Goal: Transaction & Acquisition: Purchase product/service

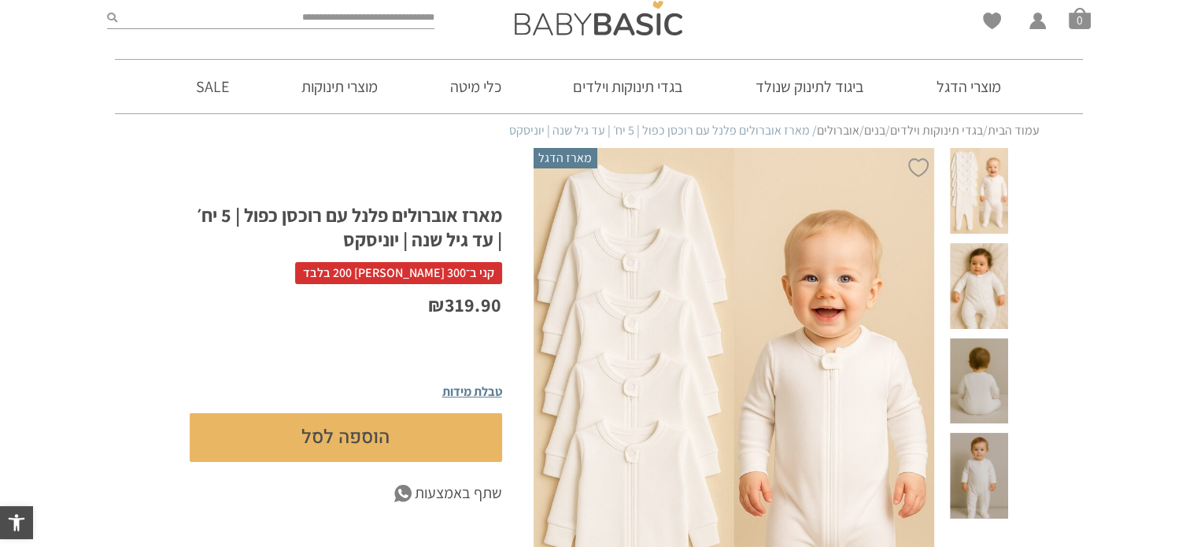
click at [470, 389] on span "טבלת מידות" at bounding box center [472, 391] width 60 height 17
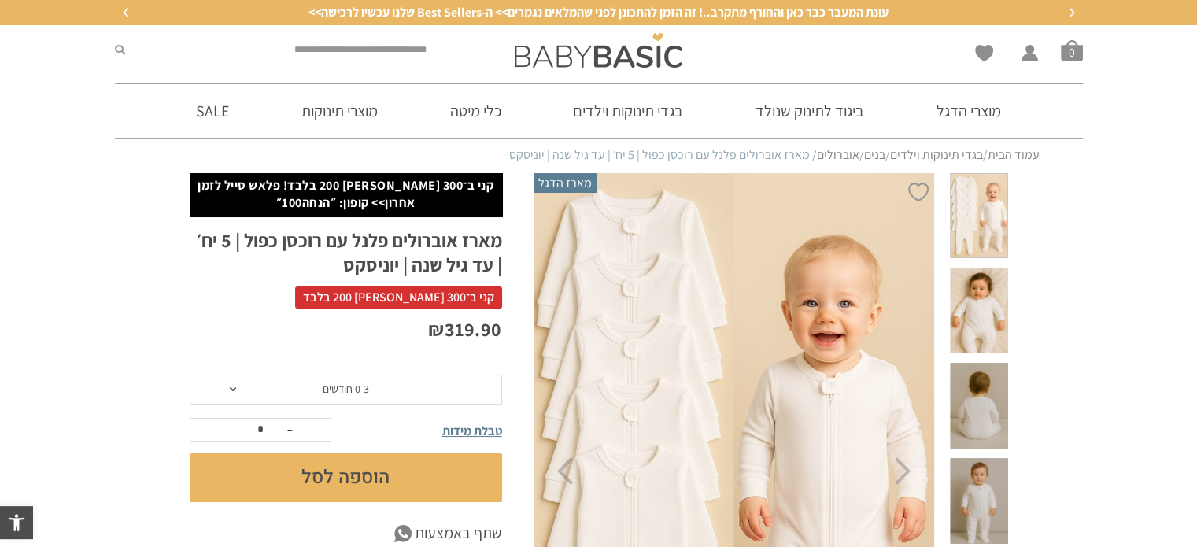
click at [233, 388] on span at bounding box center [233, 389] width 6 height 4
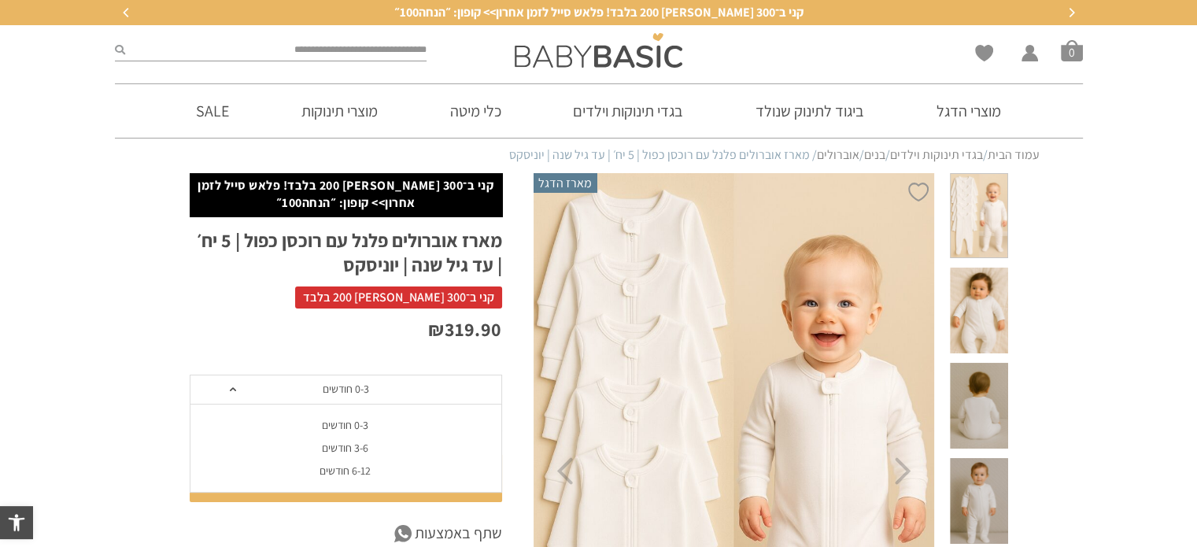
click at [233, 388] on span at bounding box center [233, 389] width 6 height 4
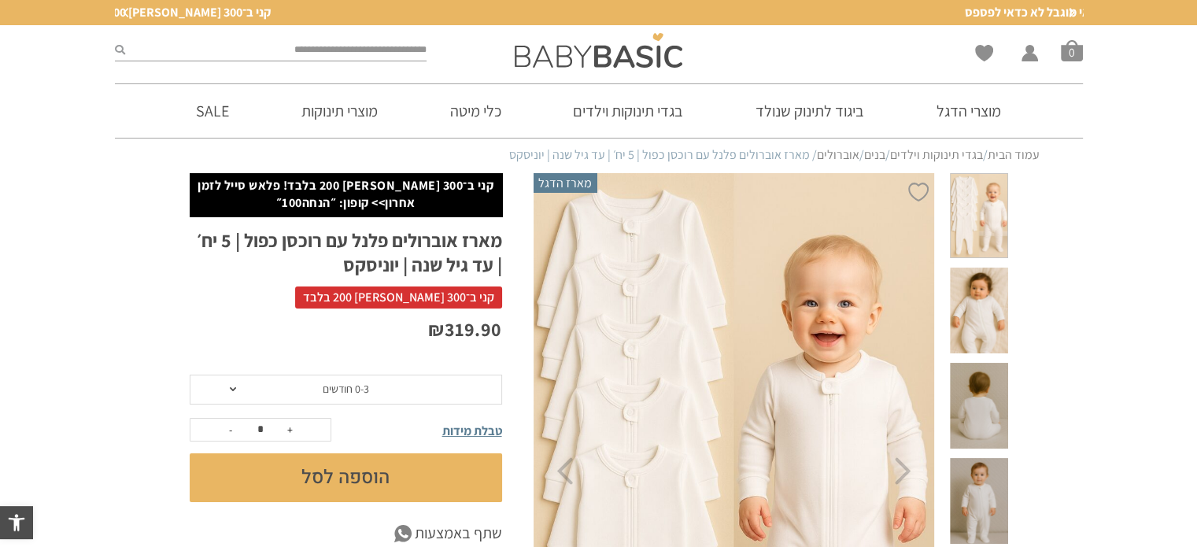
click at [377, 479] on button "הוספה לסל" at bounding box center [346, 477] width 312 height 49
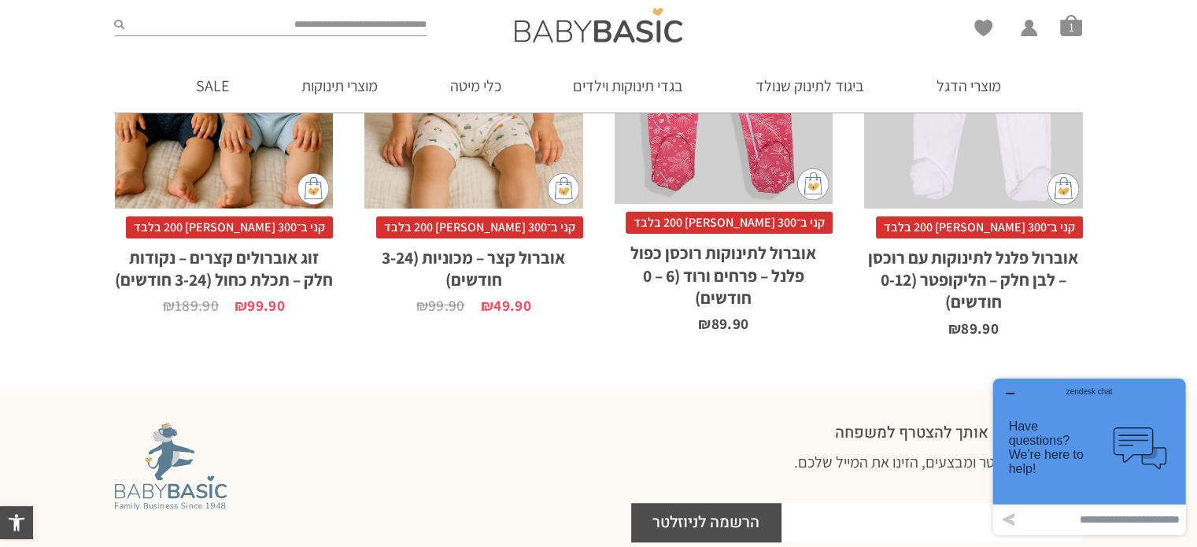
scroll to position [1416, 0]
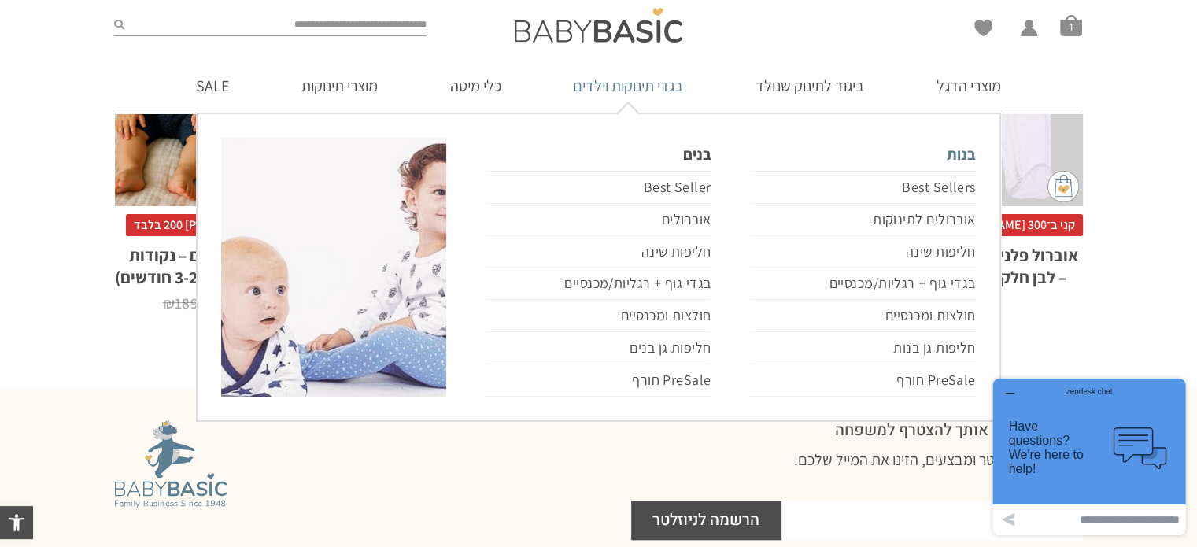
click at [957, 152] on link "בנות" at bounding box center [862, 154] width 225 height 33
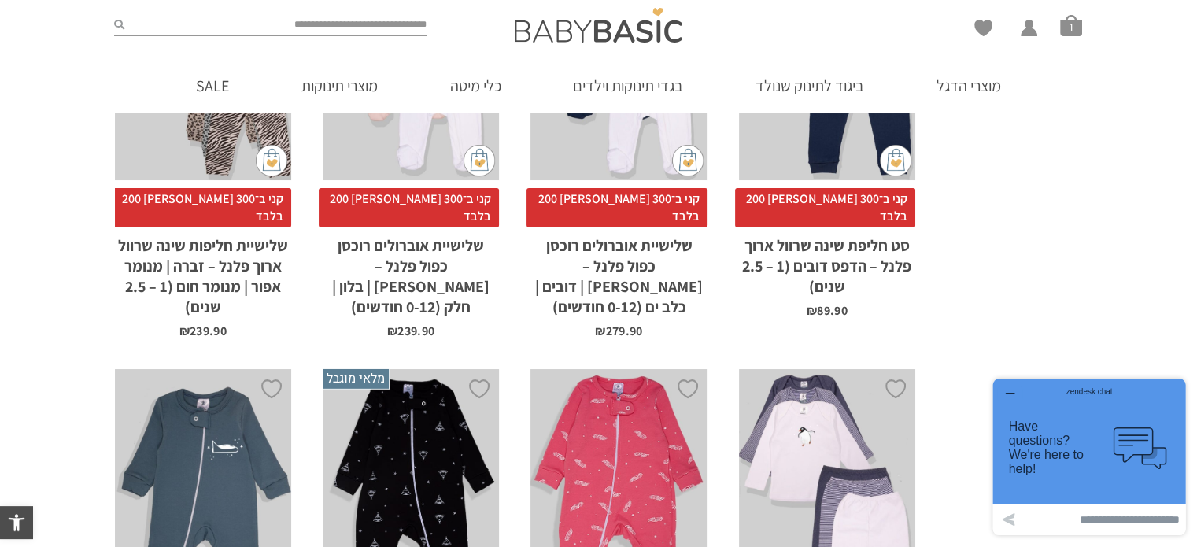
scroll to position [4967, 0]
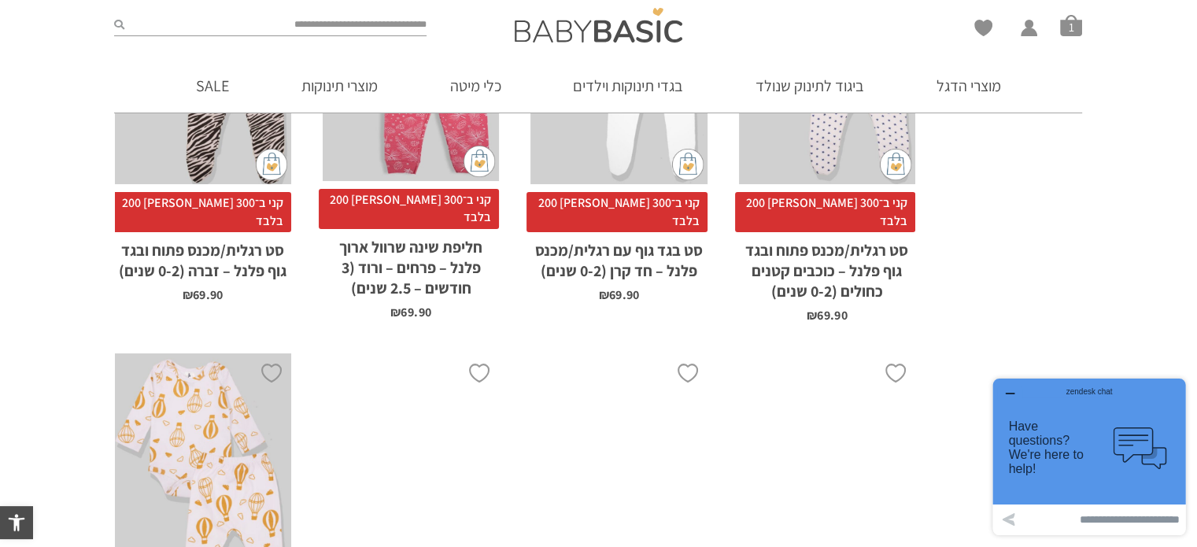
scroll to position [4817, 0]
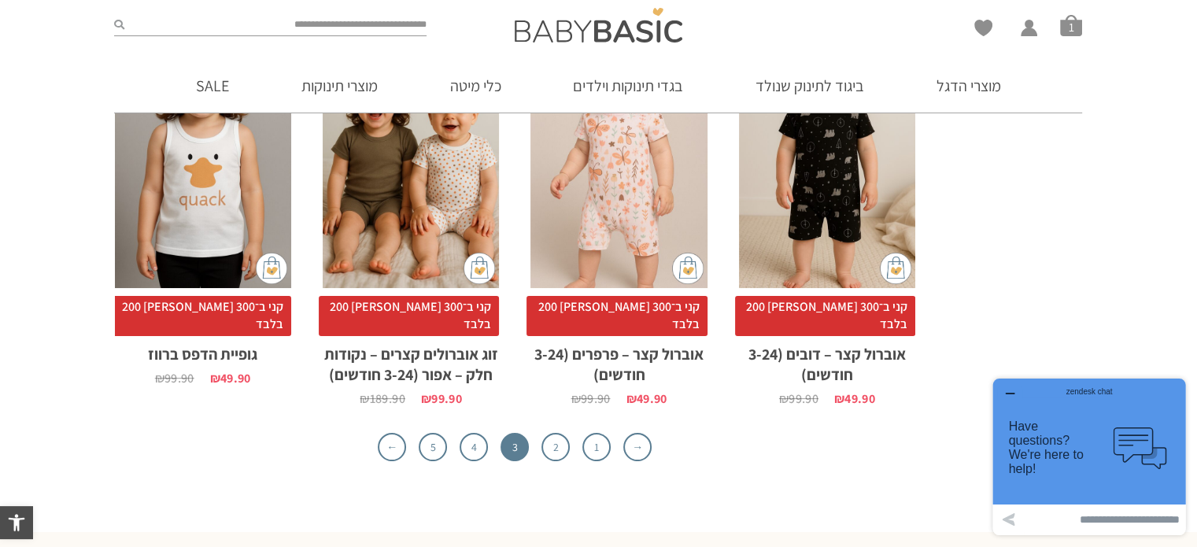
scroll to position [5007, 0]
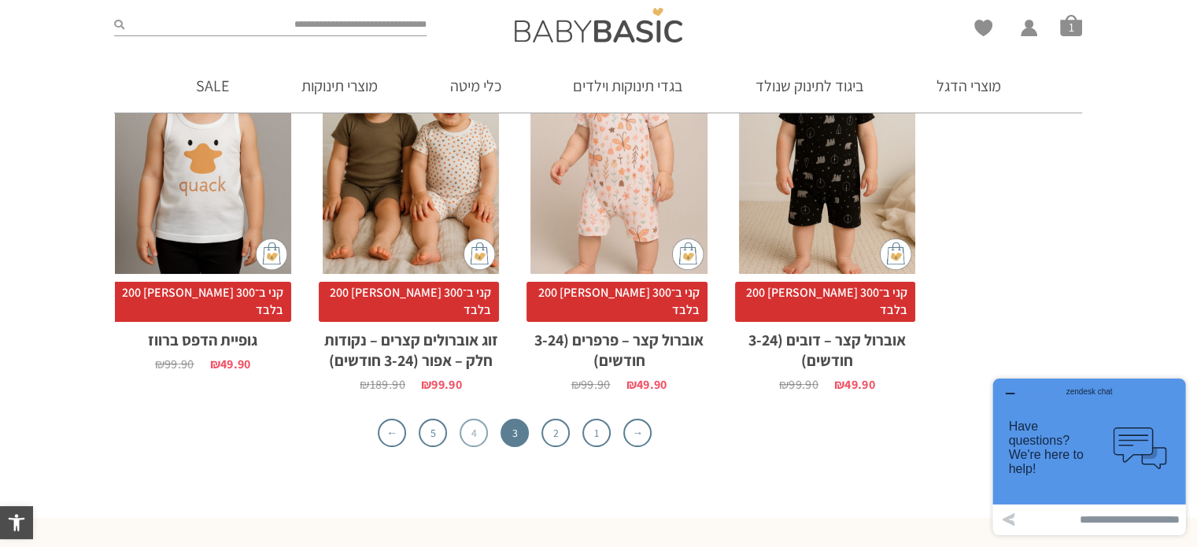
click at [471, 419] on link "4" at bounding box center [474, 433] width 28 height 28
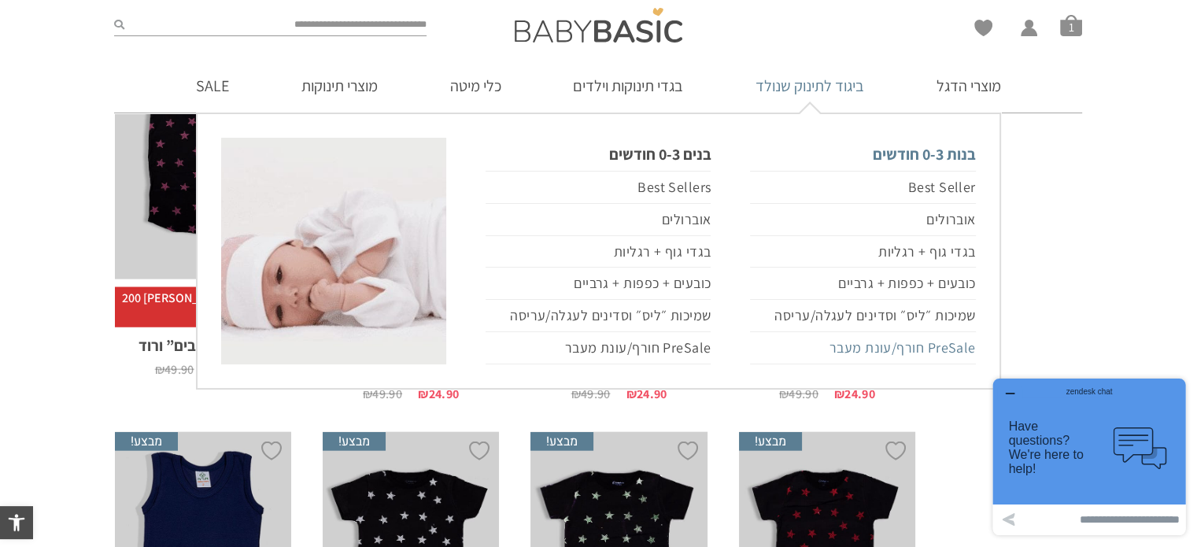
scroll to position [3809, 0]
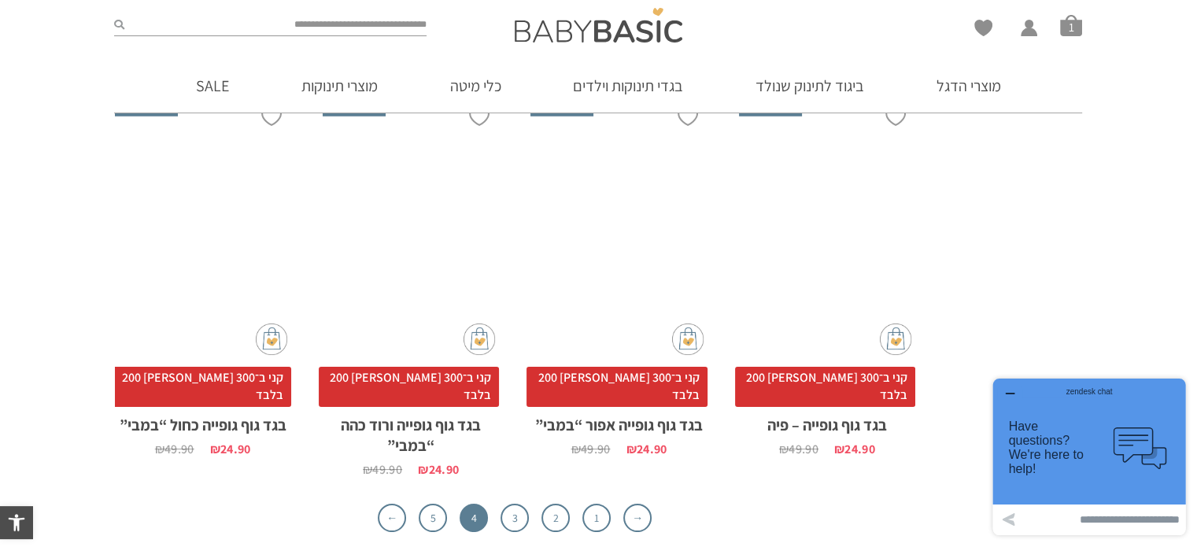
scroll to position [4691, 0]
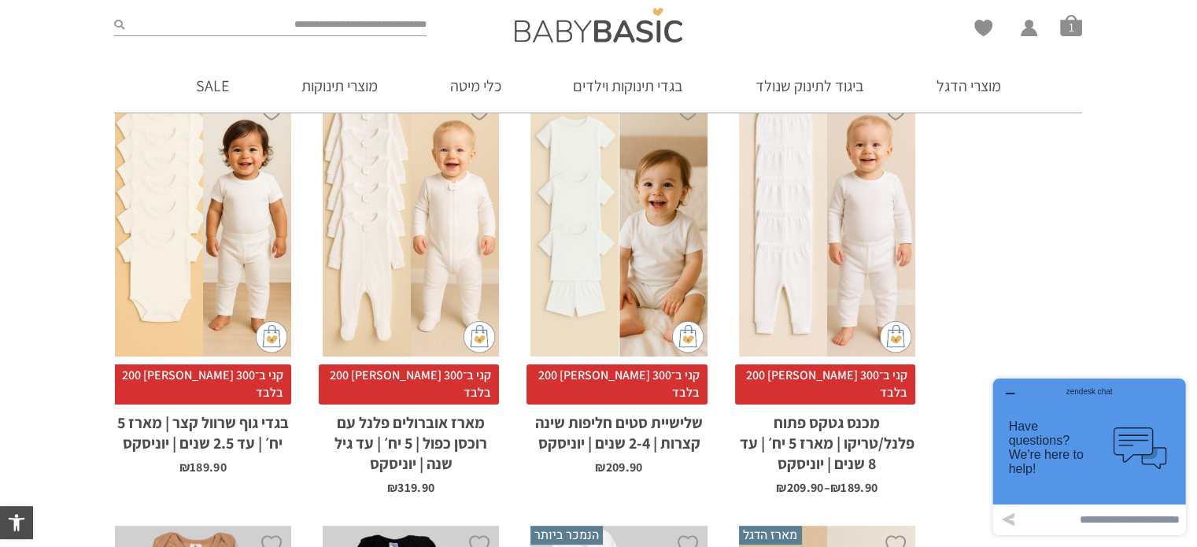
scroll to position [661, 0]
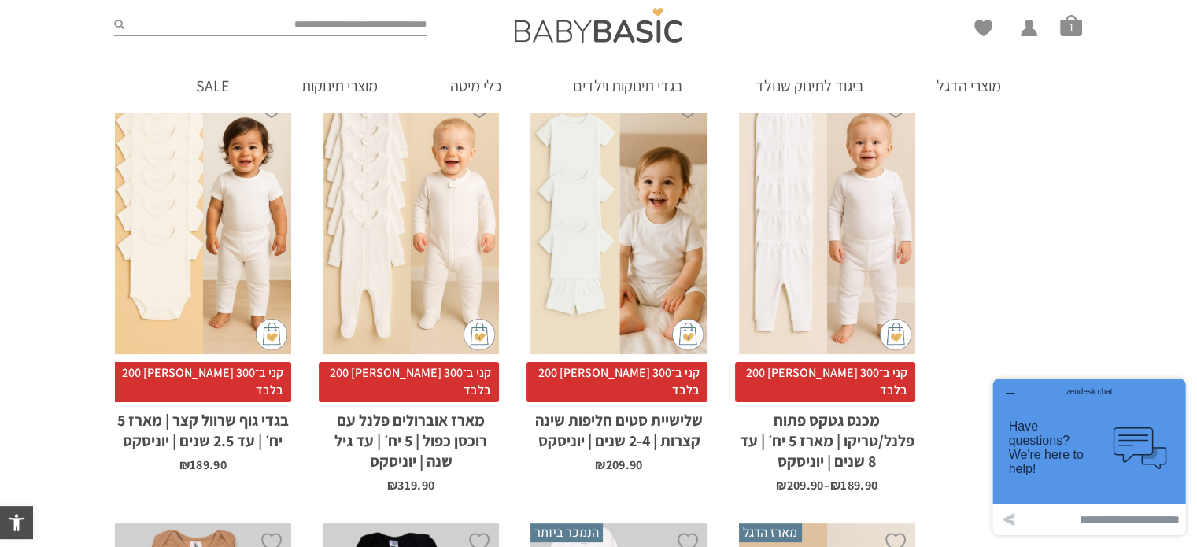
click at [871, 222] on div "x בחירת סוג בד טריקו (עונת מעבר/קיץ) פלנל (חורף) בחירת מידה 3-6m 6-12m 12-18m 1…" at bounding box center [827, 221] width 176 height 265
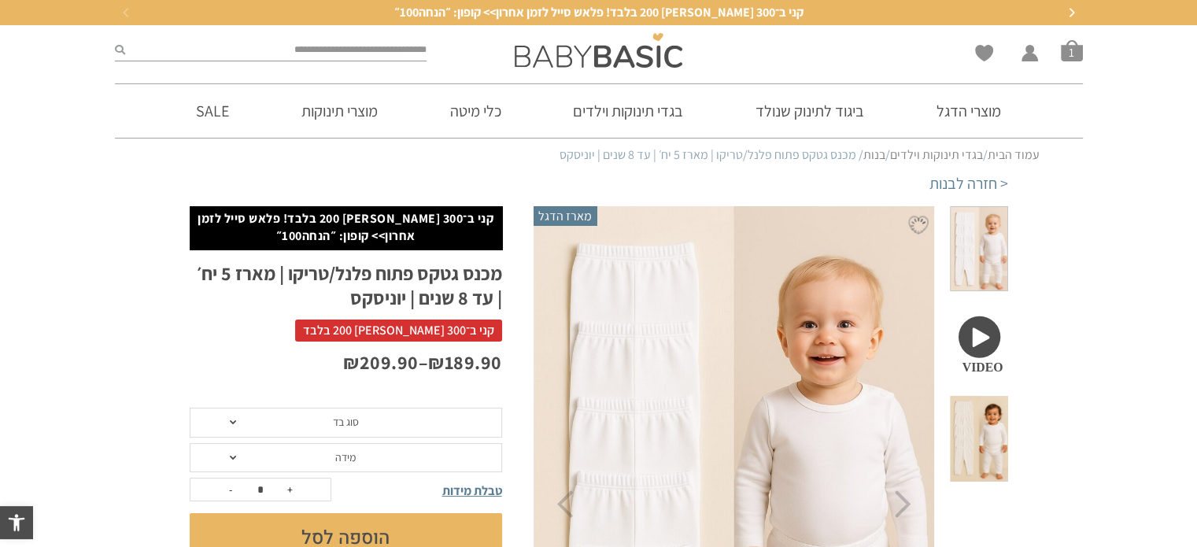
click at [231, 417] on span "סוג בד" at bounding box center [346, 423] width 312 height 30
click at [352, 481] on div "פלנל (חורף)" at bounding box center [345, 481] width 312 height 13
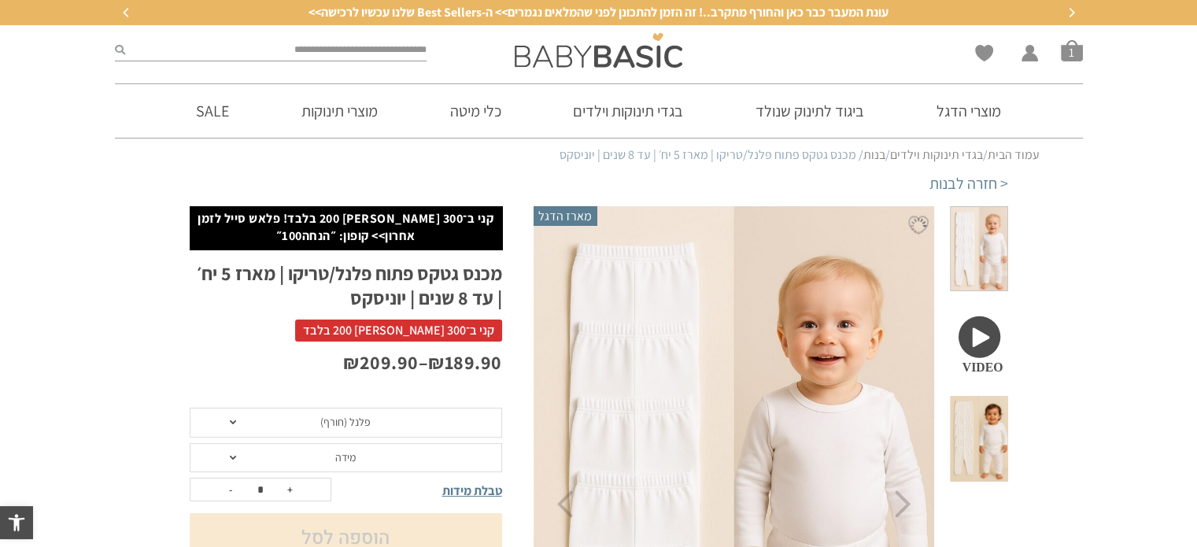
click at [233, 458] on span at bounding box center [233, 458] width 6 height 4
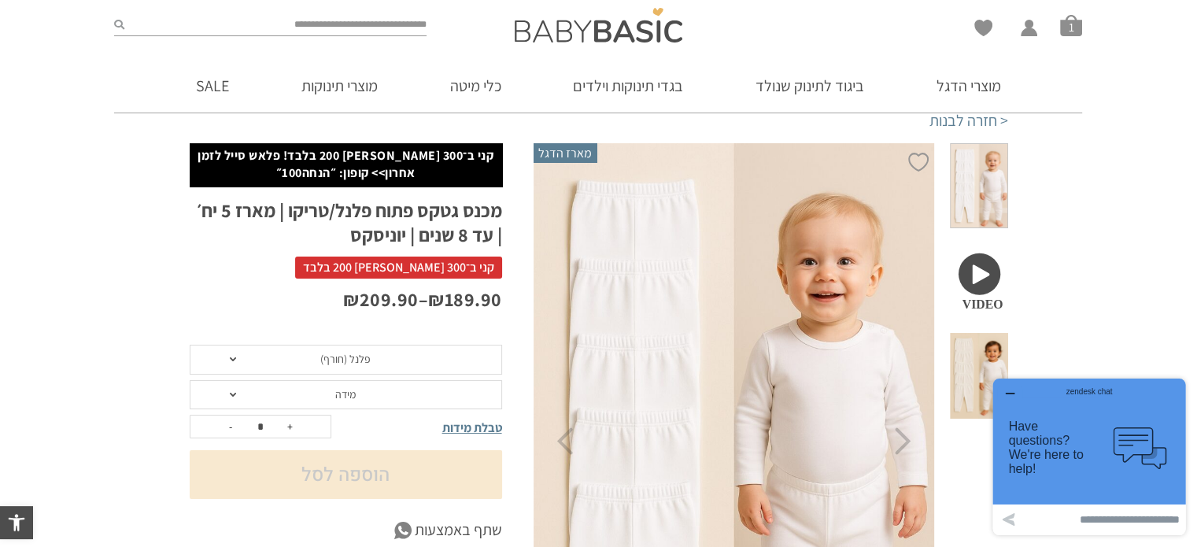
scroll to position [94, 0]
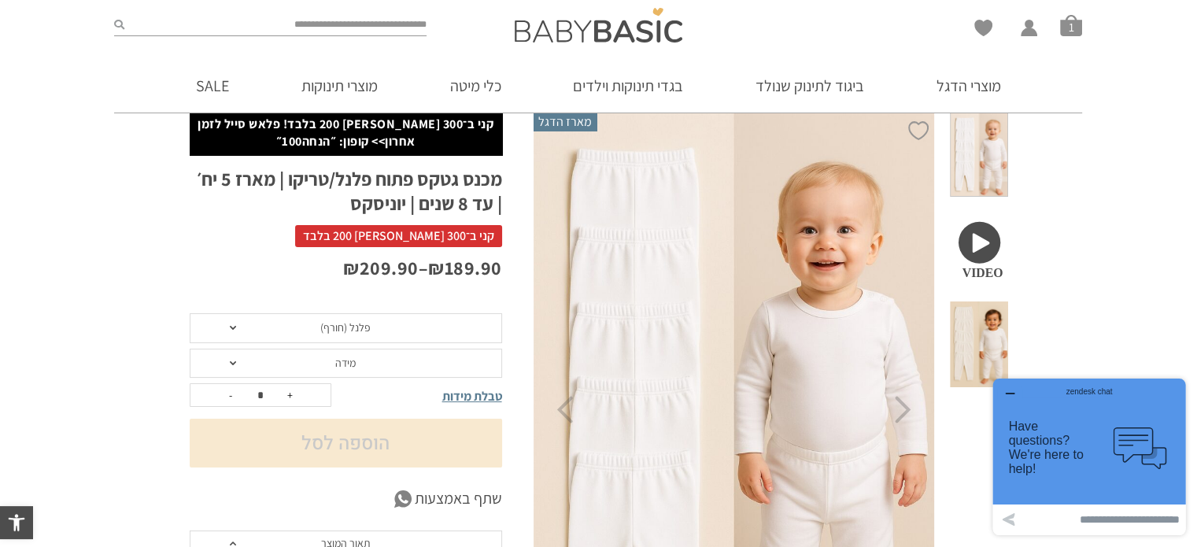
click at [230, 363] on span at bounding box center [233, 363] width 6 height 4
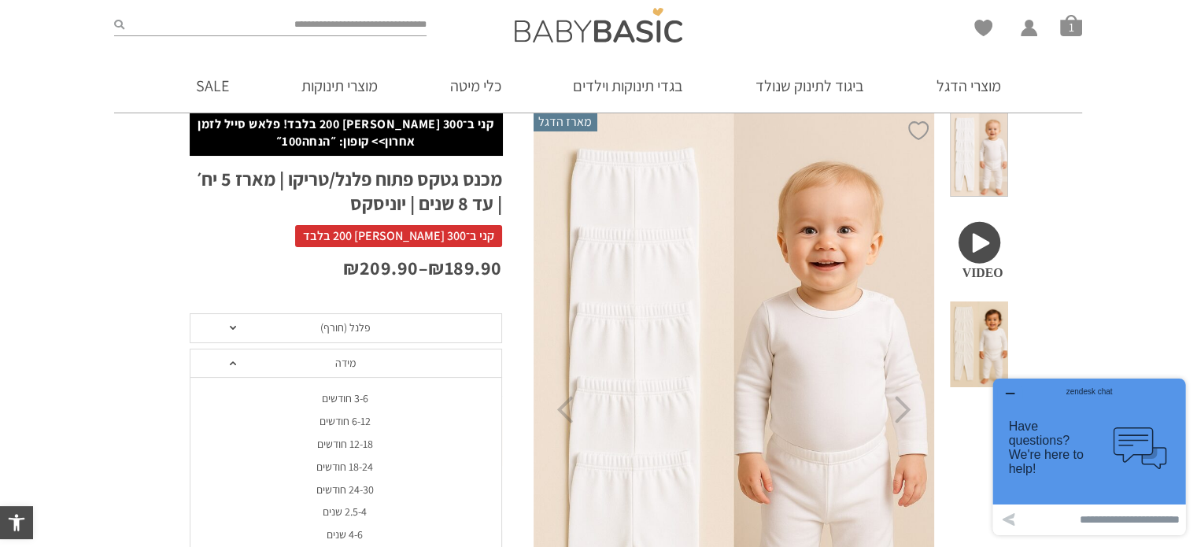
click at [340, 464] on div "18-24 חודשים" at bounding box center [345, 466] width 312 height 13
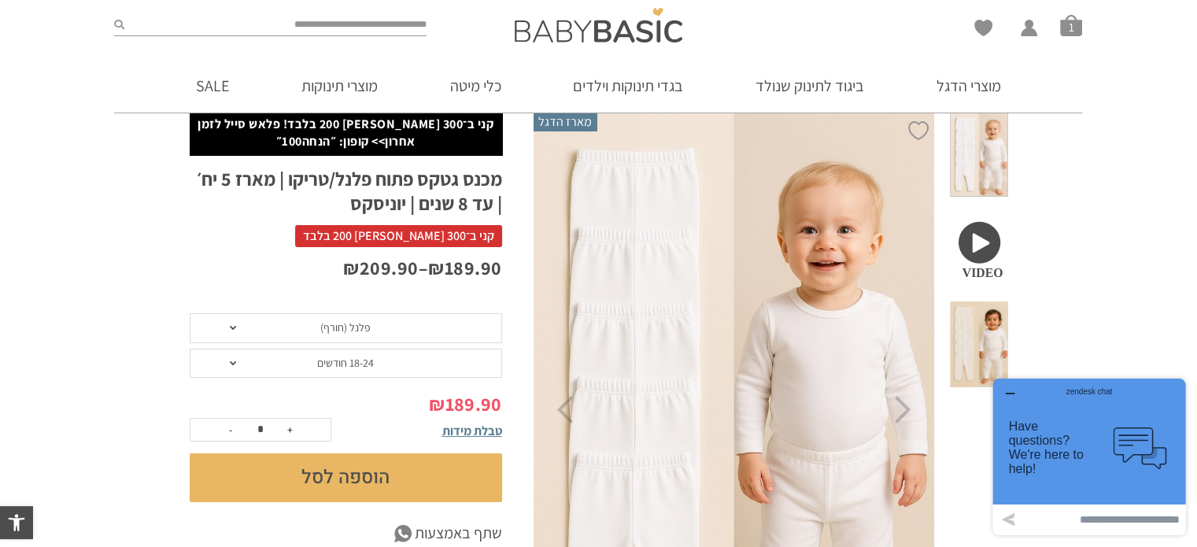
click at [302, 470] on button "הוספה לסל" at bounding box center [346, 477] width 312 height 49
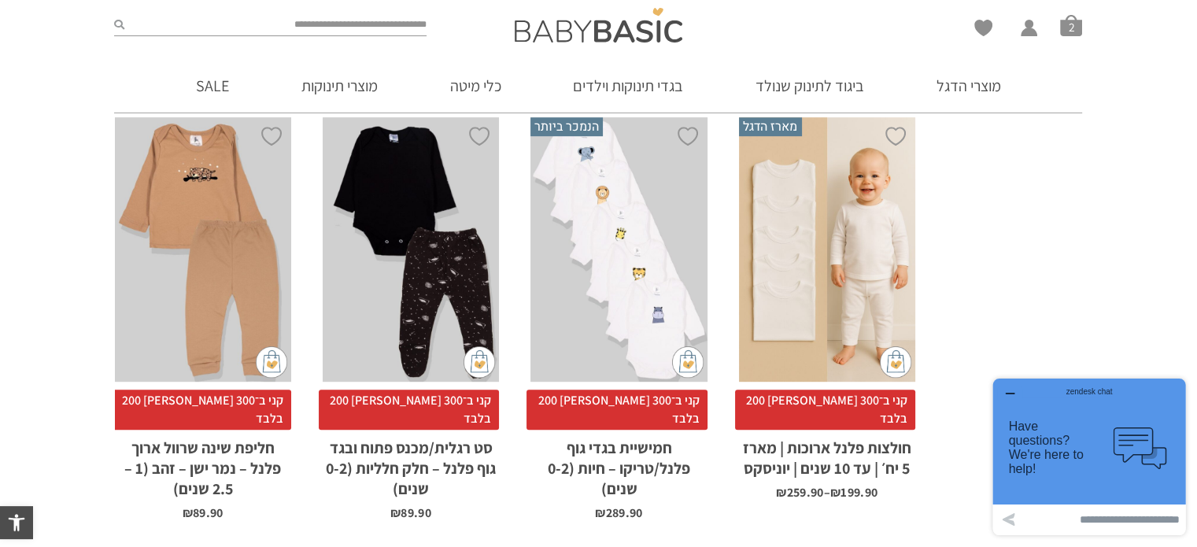
scroll to position [1070, 0]
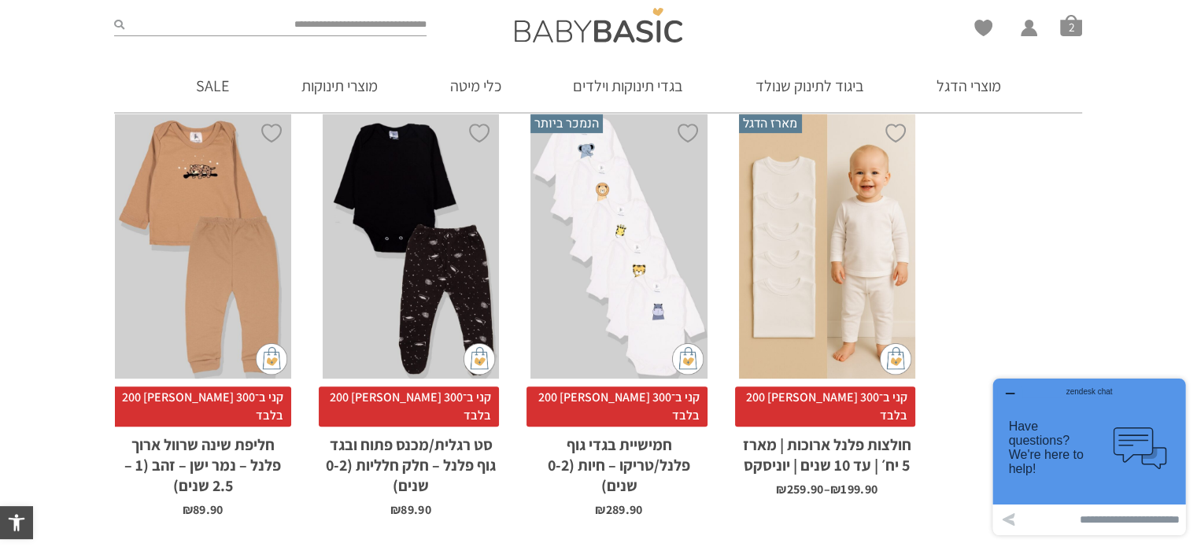
click at [837, 281] on div "x בחירת מידה 12-18m 18-24m 24-30m 2-5-4-שנים 4-6y 6-8-שנים 8-10y" at bounding box center [827, 246] width 176 height 265
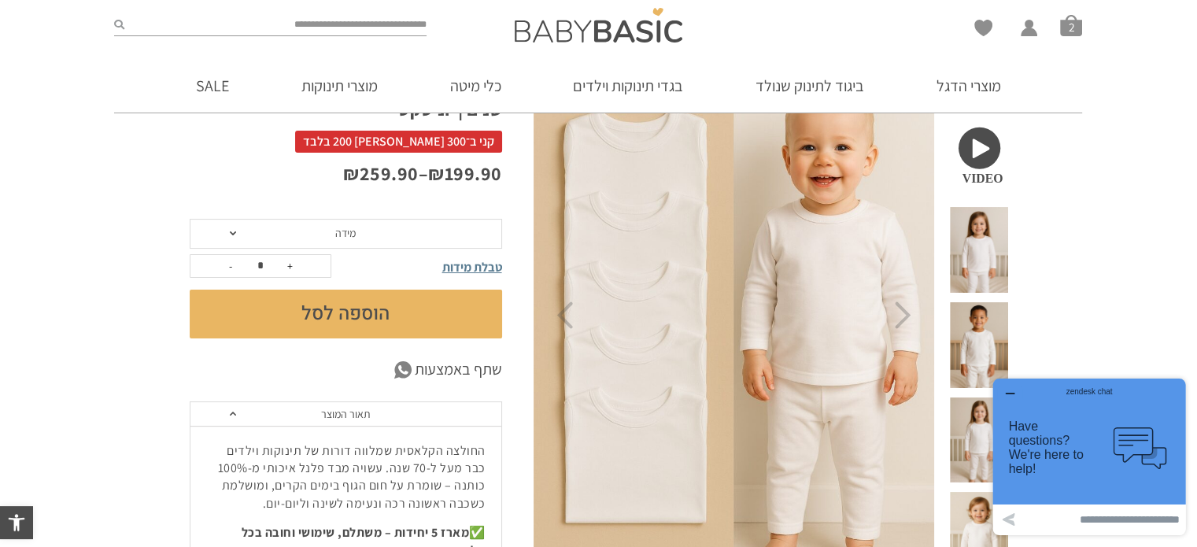
click at [230, 232] on span at bounding box center [233, 233] width 6 height 4
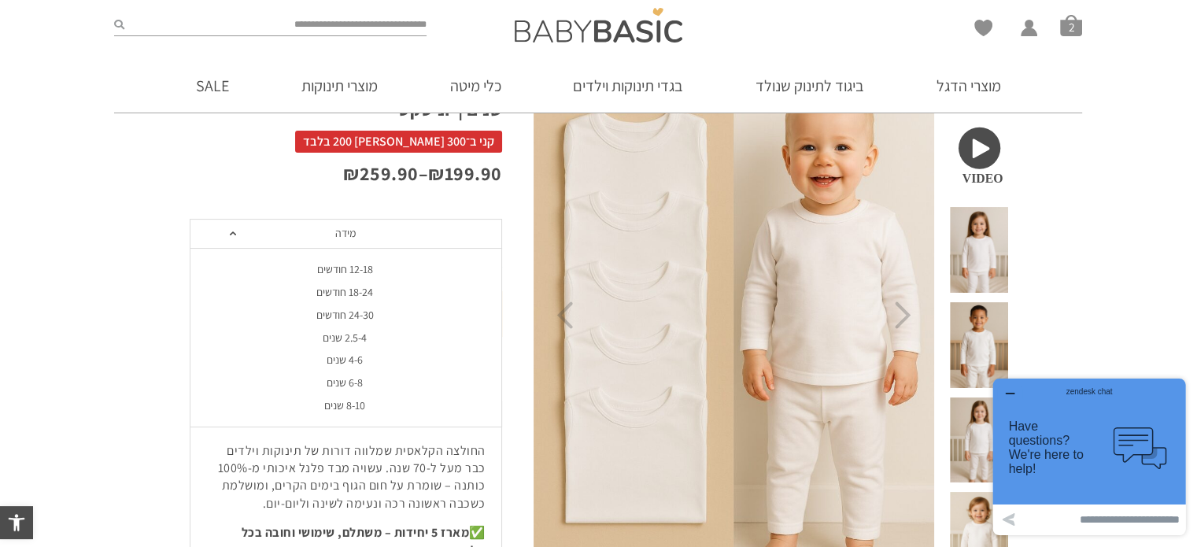
click at [344, 288] on div "18-24 חודשים" at bounding box center [345, 292] width 312 height 13
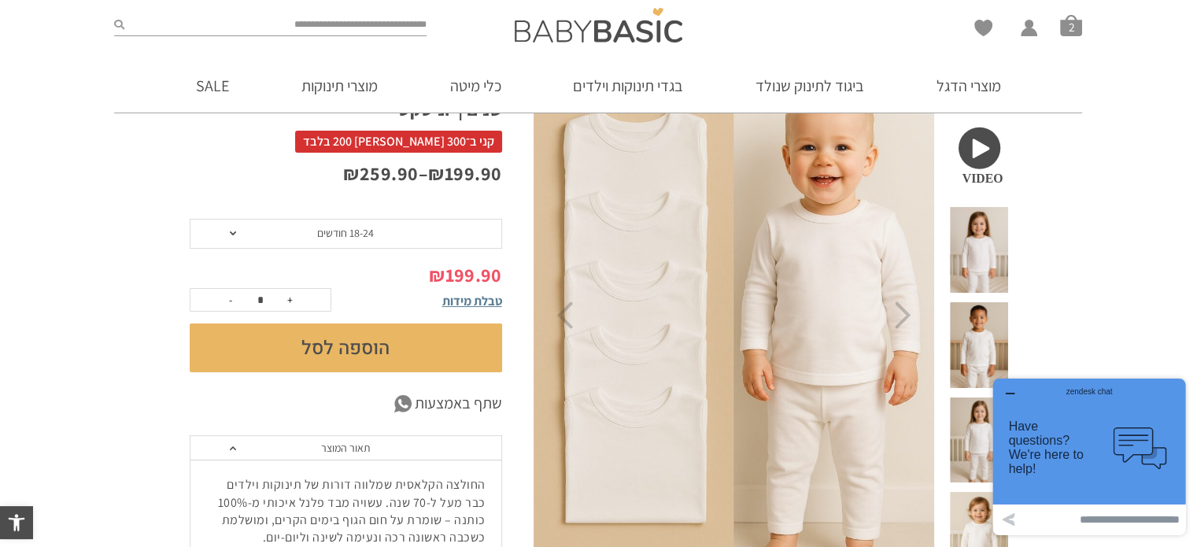
click at [309, 341] on button "הוספה לסל" at bounding box center [346, 347] width 312 height 49
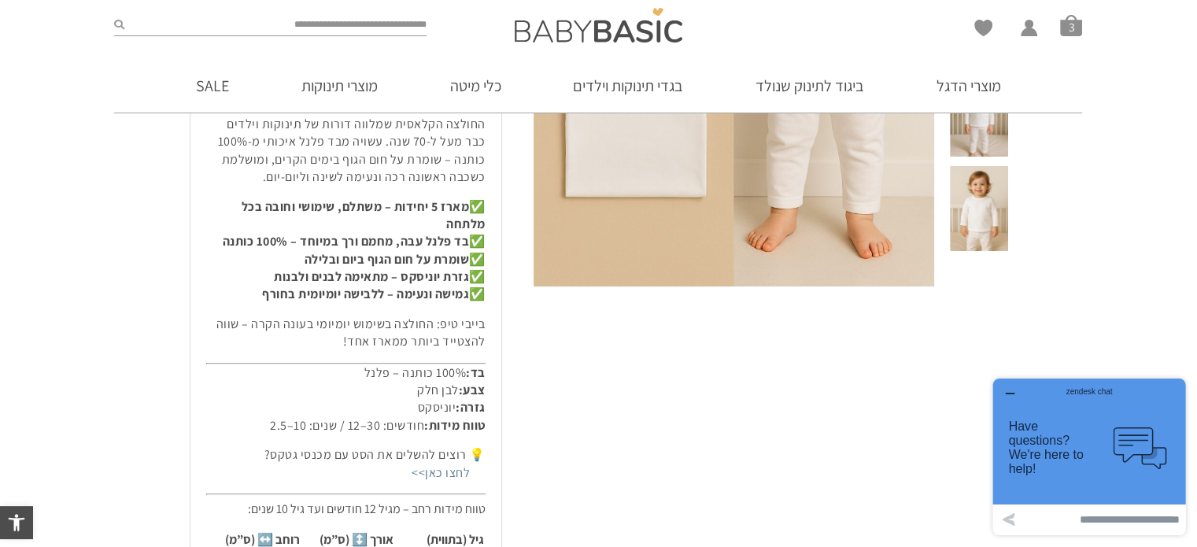
scroll to position [535, 0]
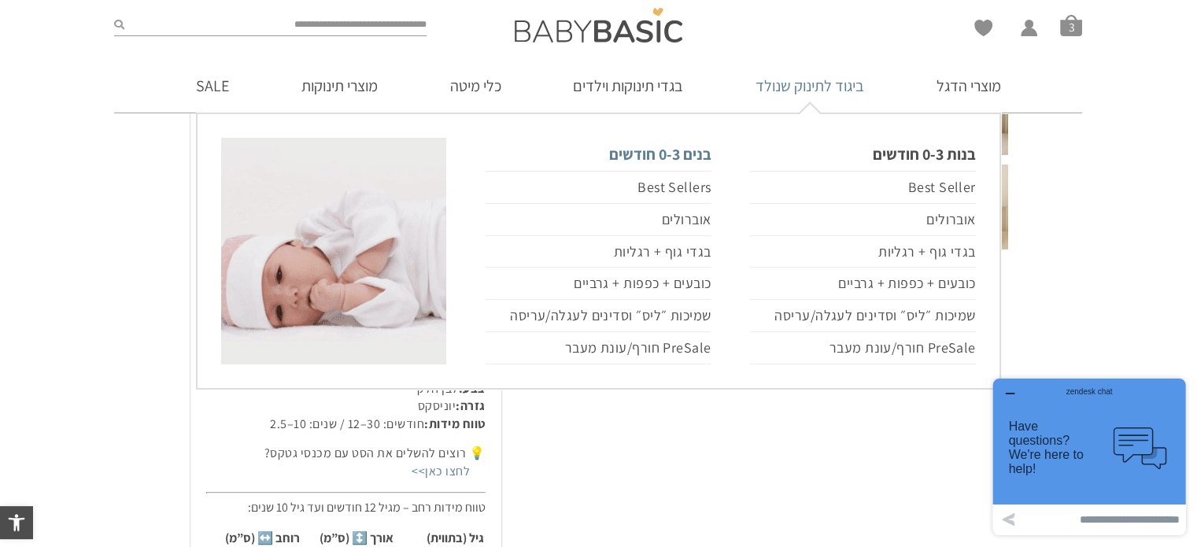
click at [671, 157] on link "בנים 0-3 חודשים" at bounding box center [598, 154] width 225 height 33
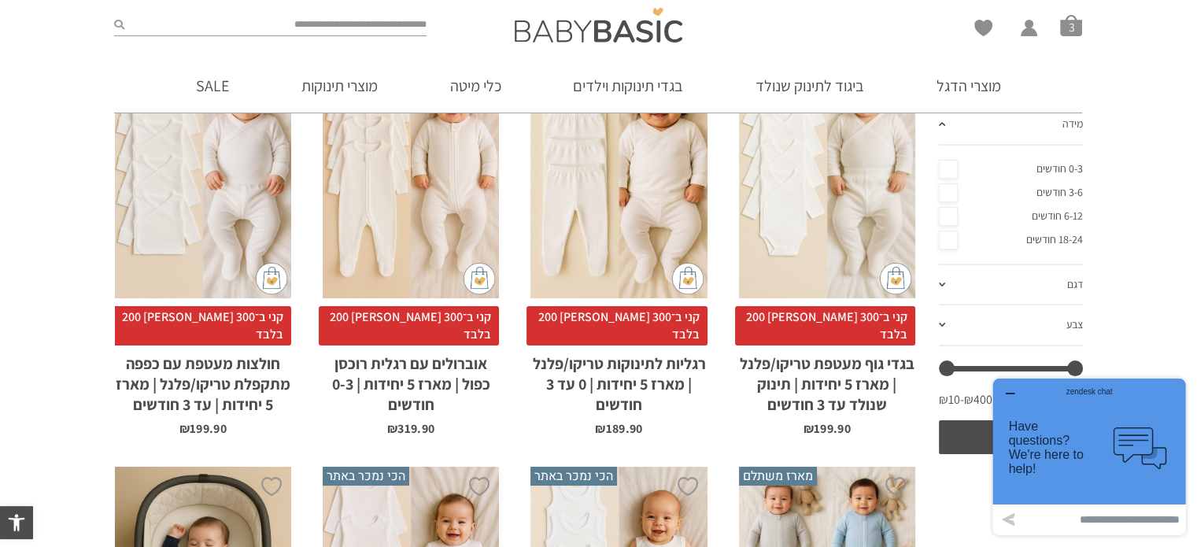
scroll to position [252, 0]
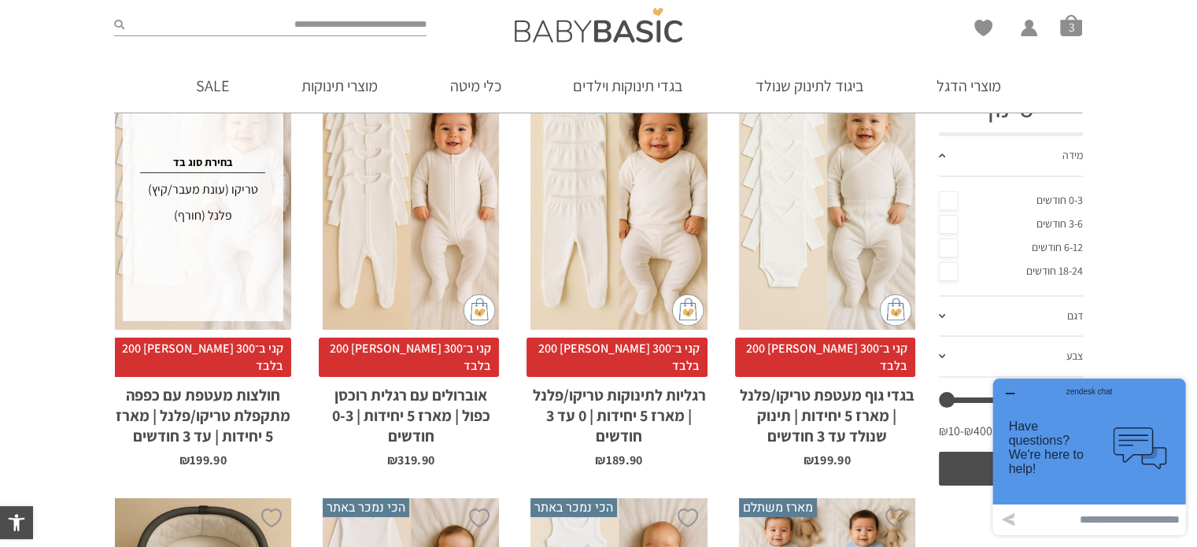
click at [219, 213] on div "פלנל (חורף)" at bounding box center [203, 215] width 156 height 25
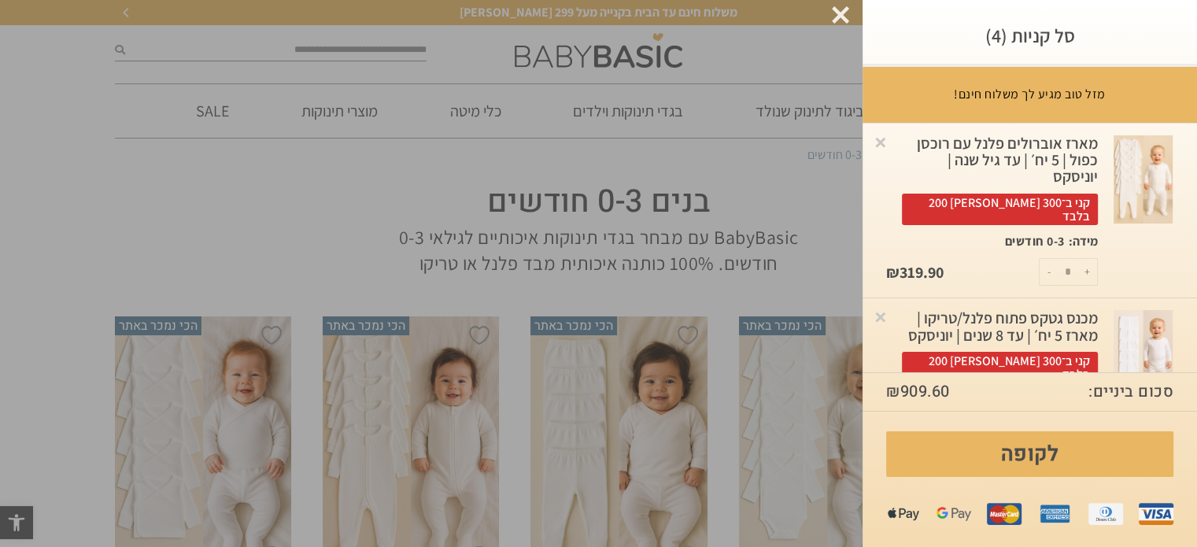
scroll to position [0, 0]
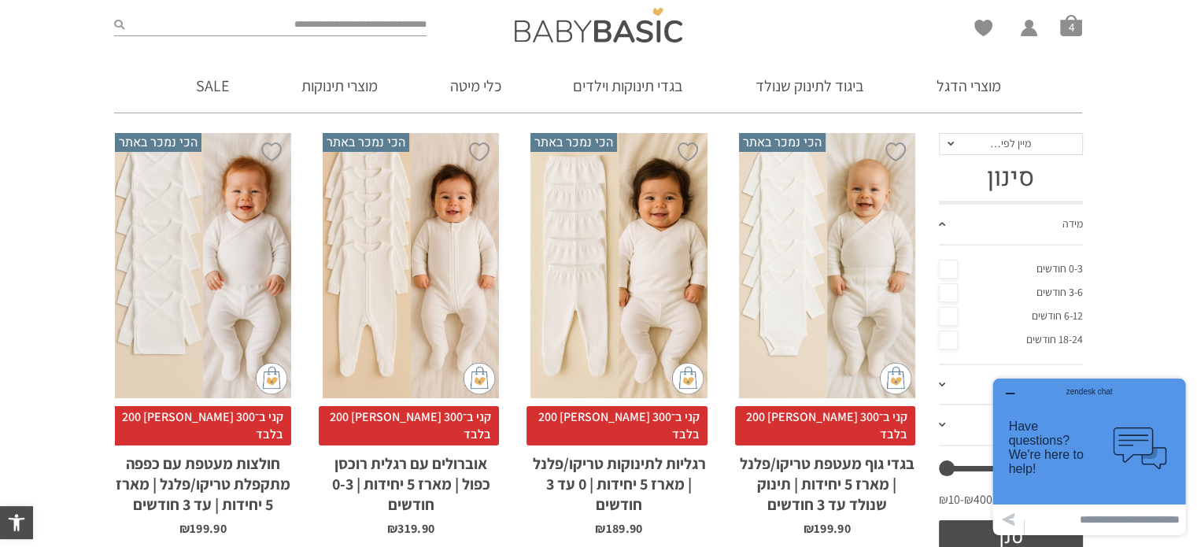
scroll to position [252, 0]
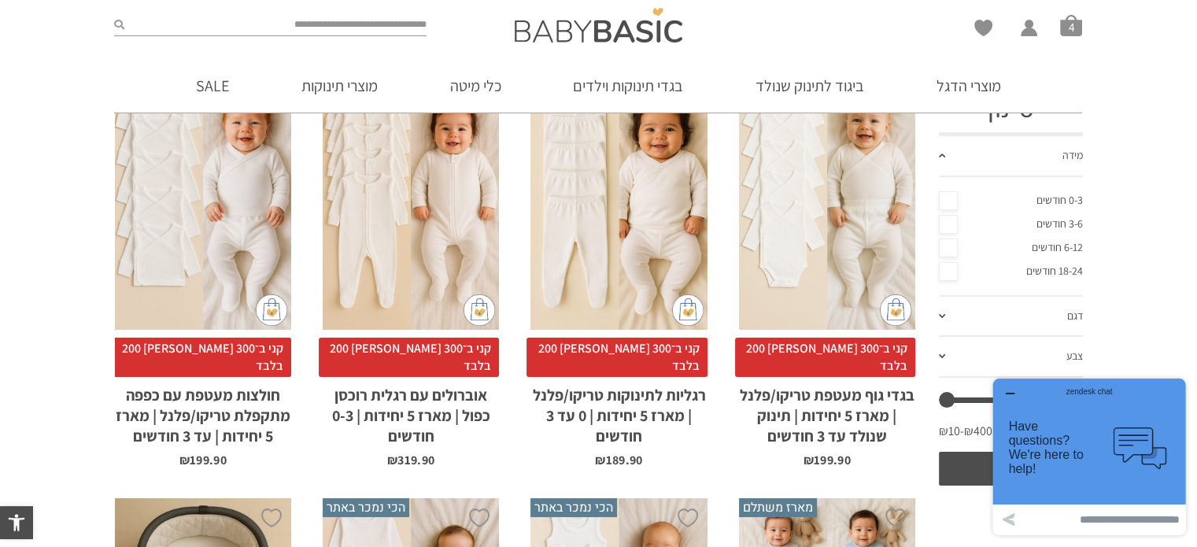
click at [226, 240] on div "x בחירת סוג בד טריקו (עונת מעבר/קיץ) פלנל (חורף)" at bounding box center [203, 197] width 176 height 265
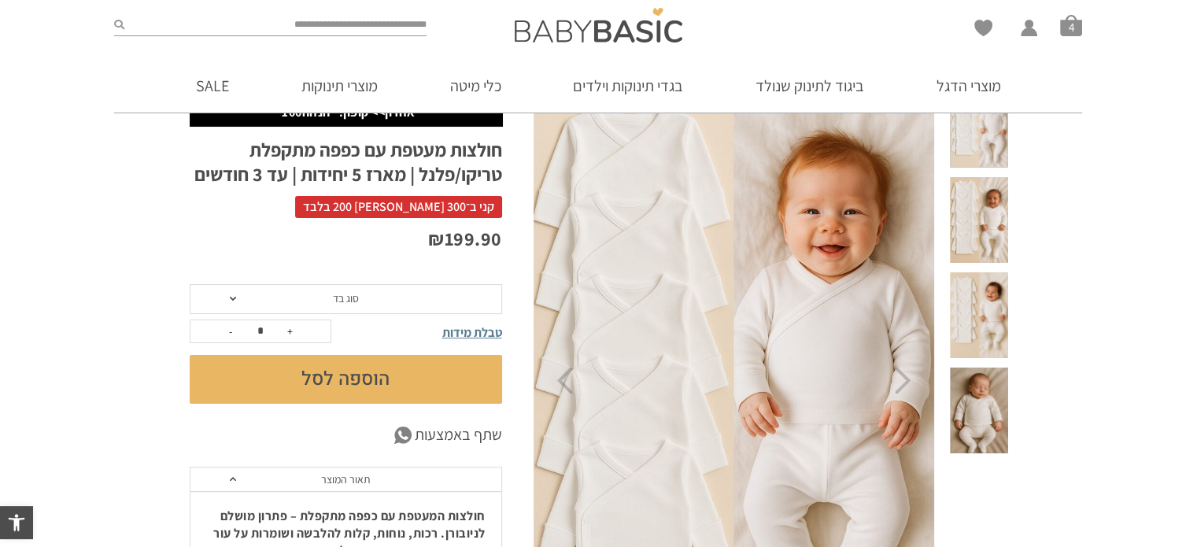
scroll to position [126, 0]
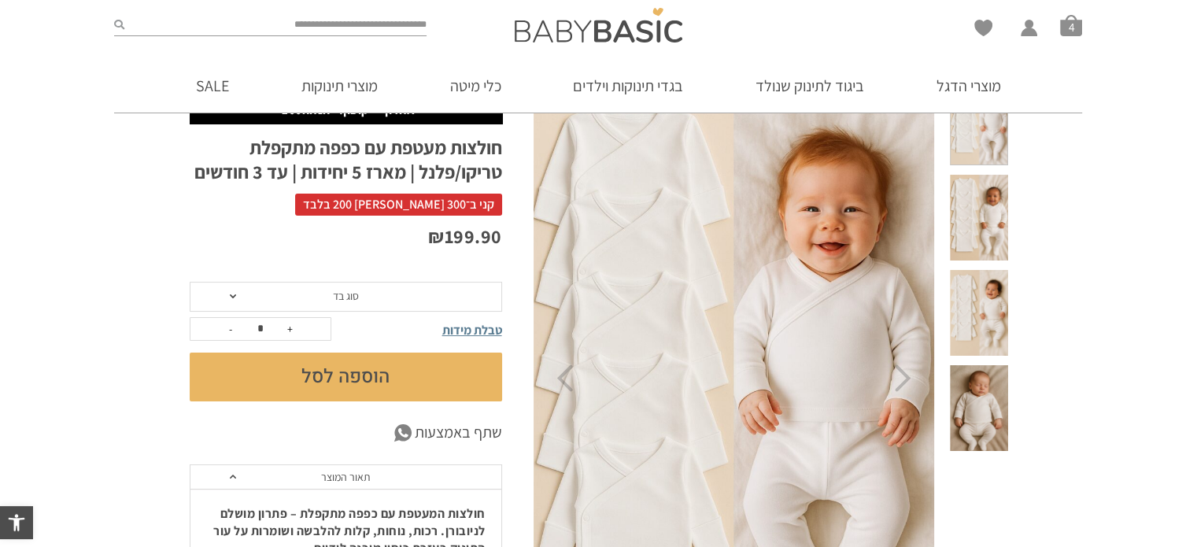
click at [233, 297] on span at bounding box center [233, 296] width 6 height 4
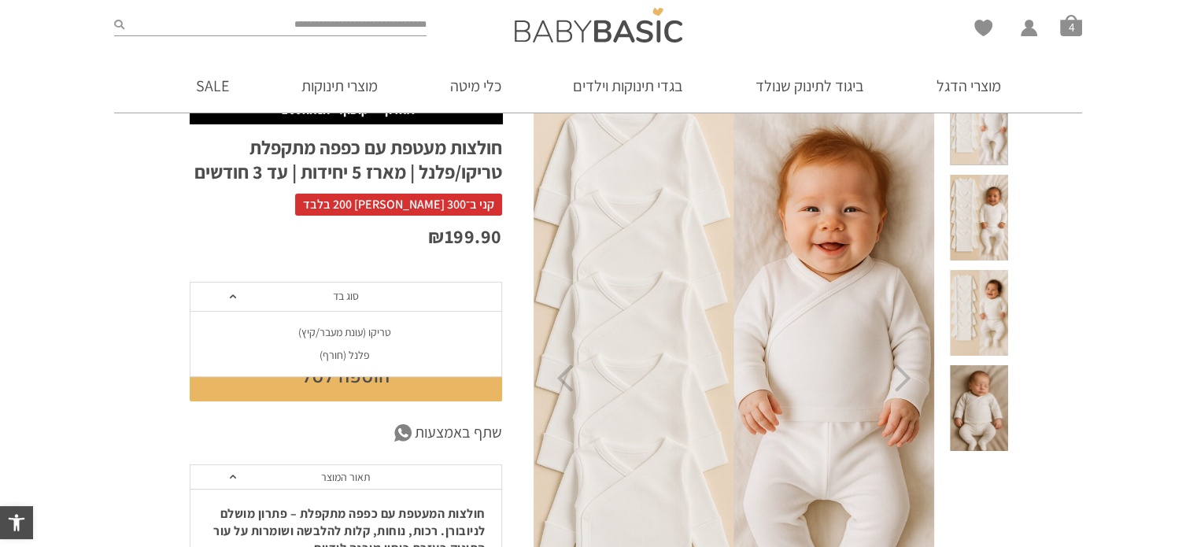
scroll to position [0, 0]
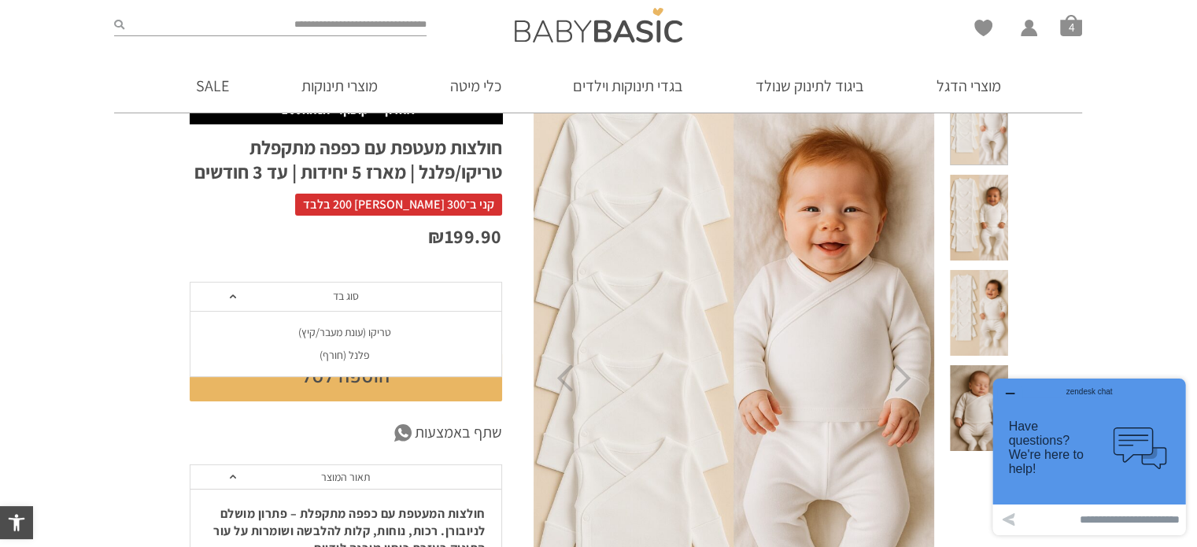
click at [337, 354] on div "פלנל (חורף)" at bounding box center [345, 355] width 312 height 13
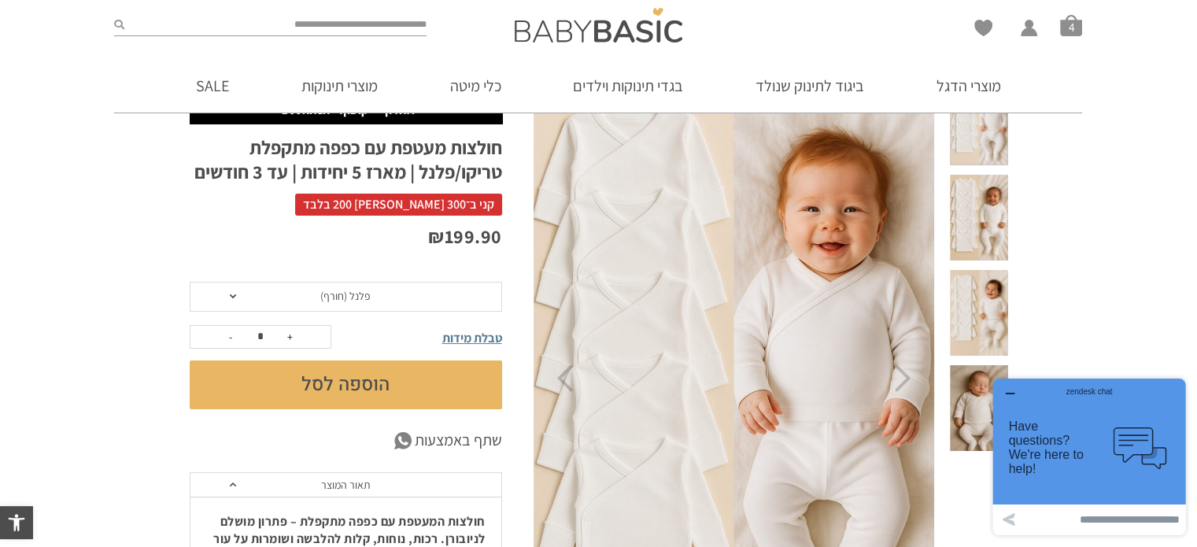
click at [338, 376] on button "הוספה לסל" at bounding box center [346, 384] width 312 height 49
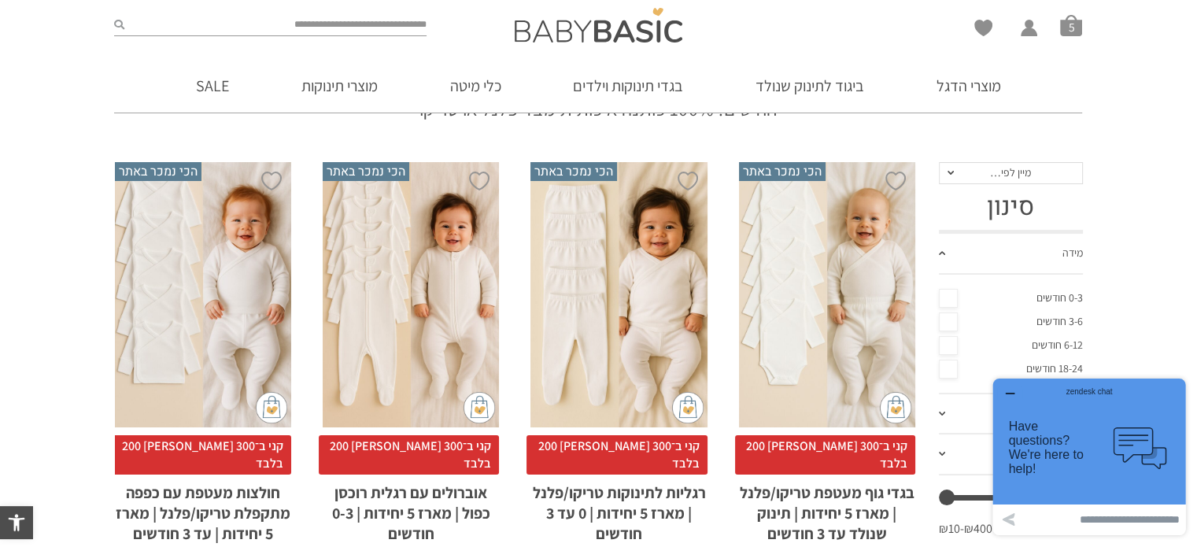
scroll to position [186, 0]
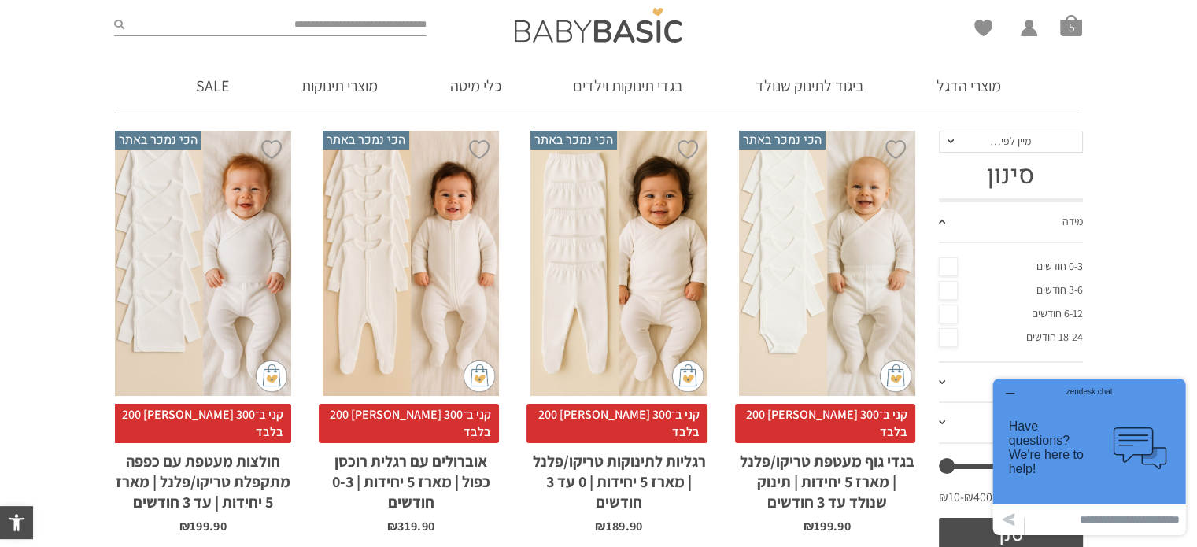
click at [627, 276] on div "x בחירת סוג בד טריקו (עונת מעבר/קיץ) פלנל (חורף)" at bounding box center [618, 263] width 176 height 265
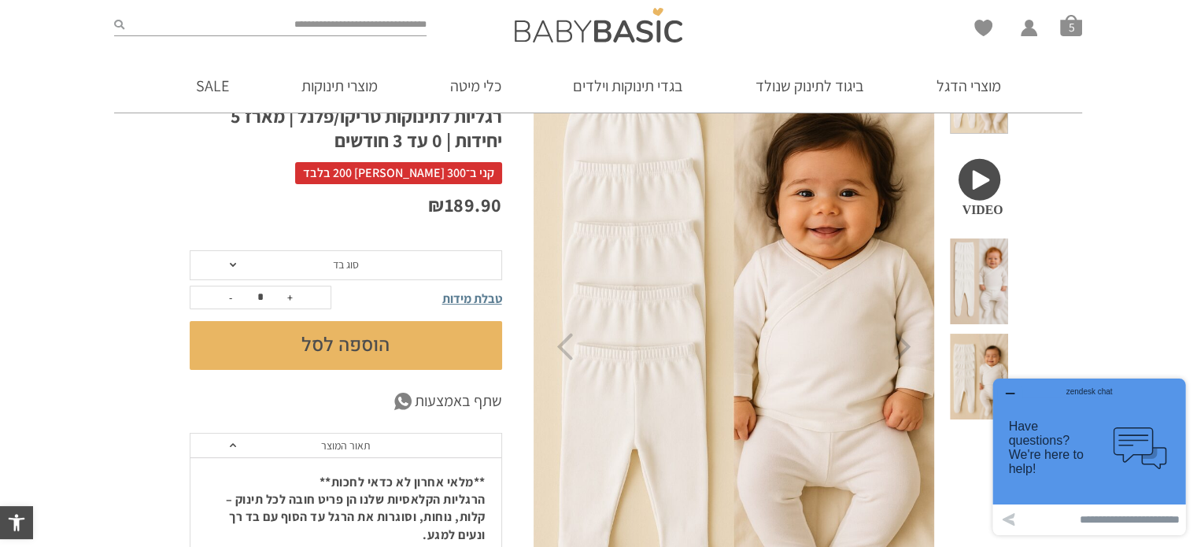
click at [230, 266] on span at bounding box center [233, 265] width 6 height 4
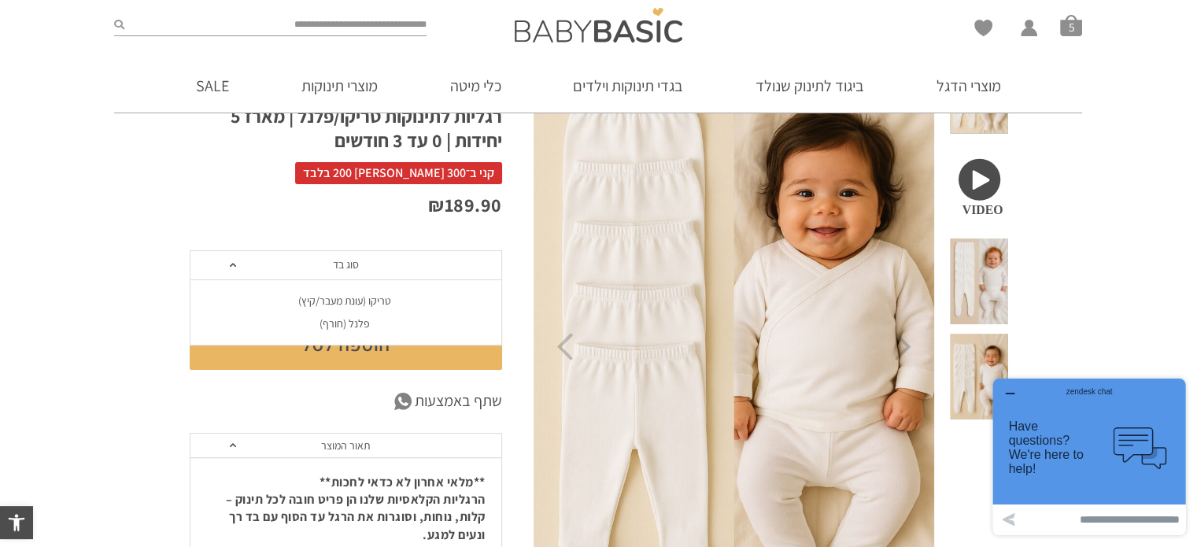
click at [337, 320] on div "פלנל (חורף)" at bounding box center [345, 323] width 312 height 13
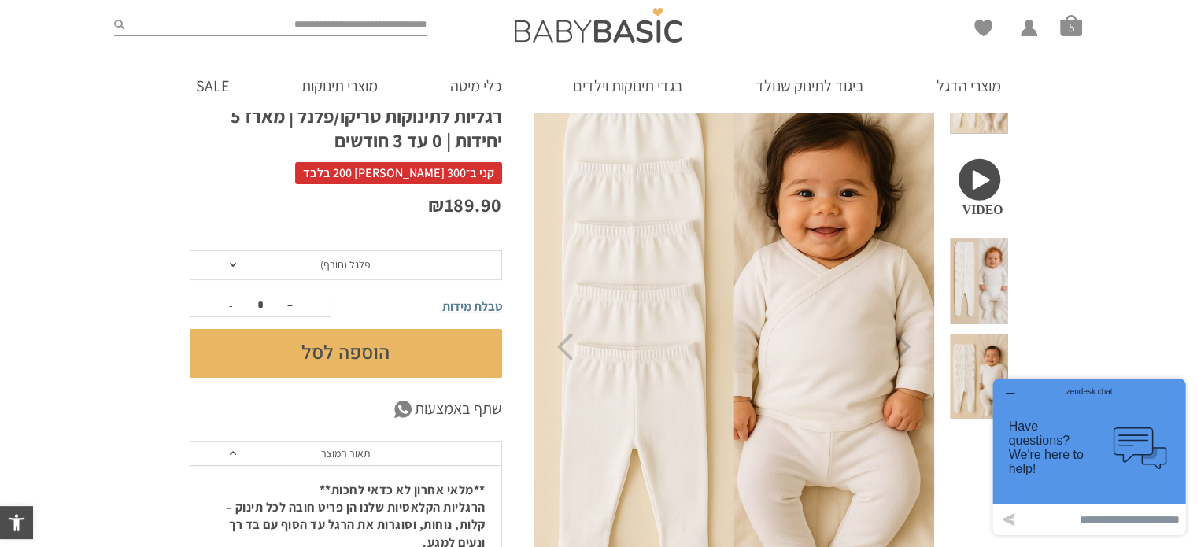
click at [353, 348] on button "הוספה לסל" at bounding box center [346, 353] width 312 height 49
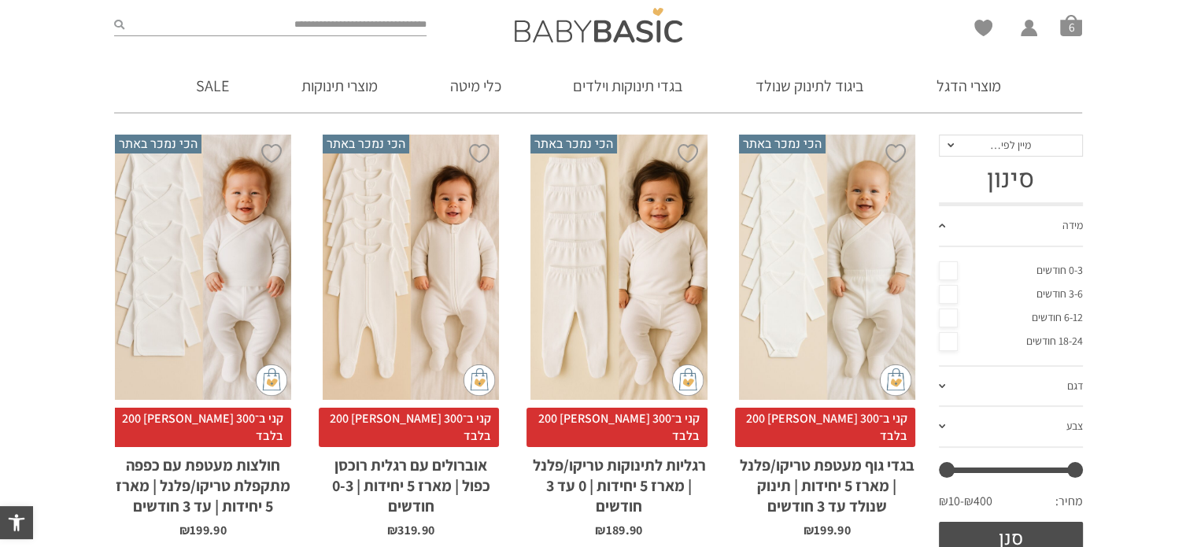
click at [863, 309] on div "x בחירת סוג בד טריקו (עונת מעבר/קיץ) פלנל (חורף)" at bounding box center [827, 267] width 176 height 265
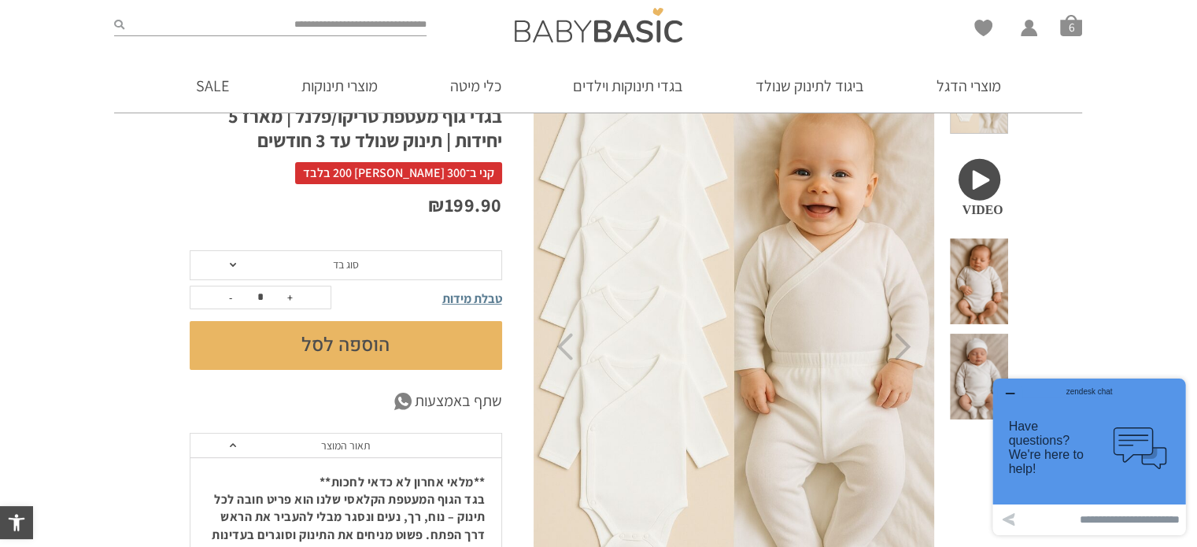
click at [230, 264] on span at bounding box center [233, 265] width 6 height 4
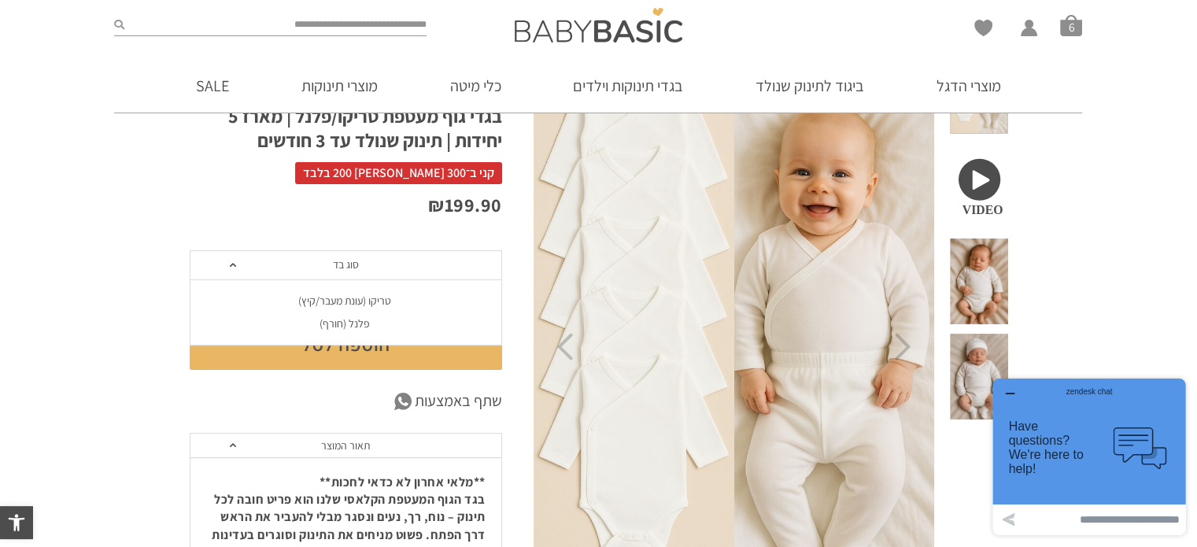
click at [340, 323] on div "פלנל (חורף)" at bounding box center [345, 323] width 312 height 13
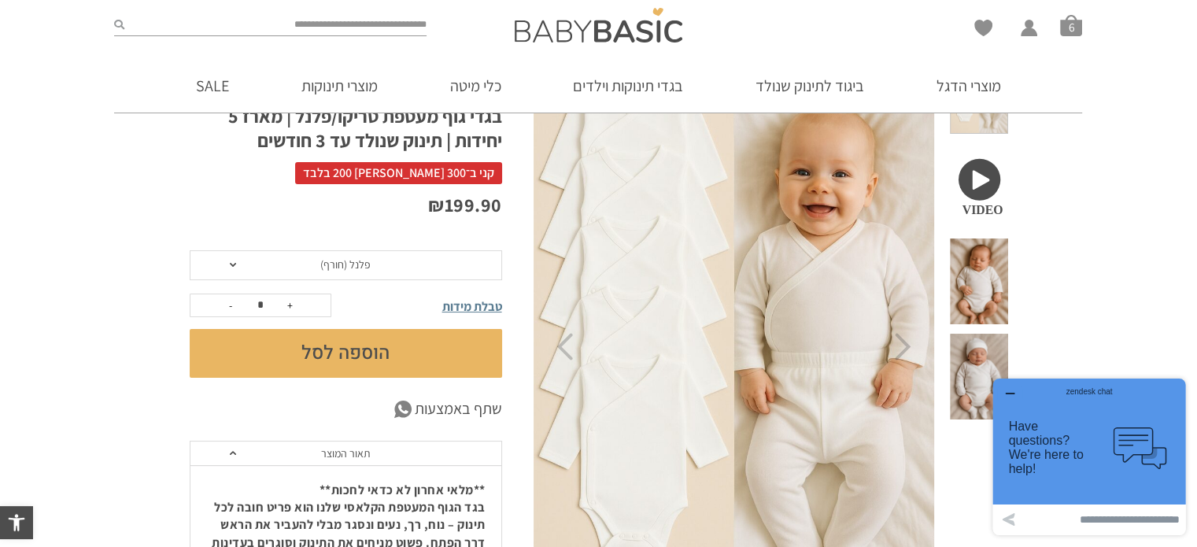
click at [346, 353] on button "הוספה לסל" at bounding box center [346, 353] width 312 height 49
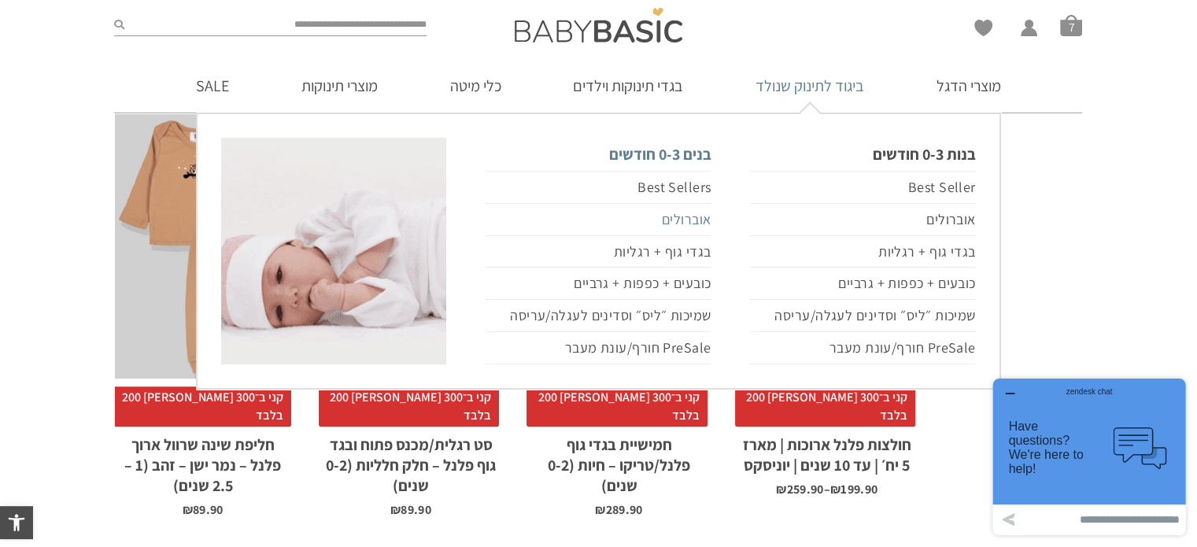
click at [696, 216] on link "אוברולים" at bounding box center [598, 220] width 225 height 32
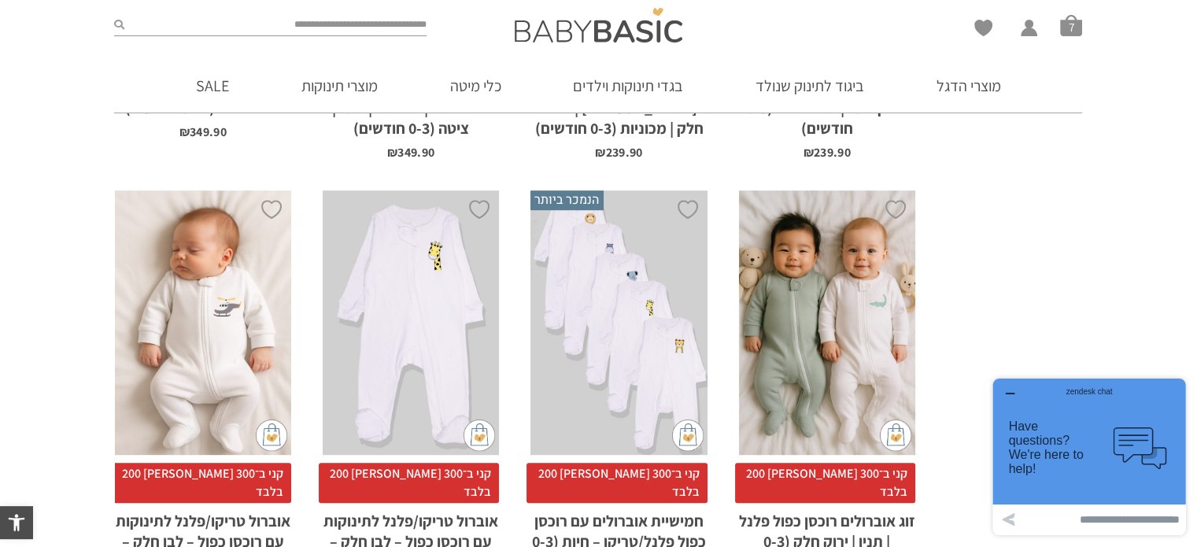
scroll to position [1102, 0]
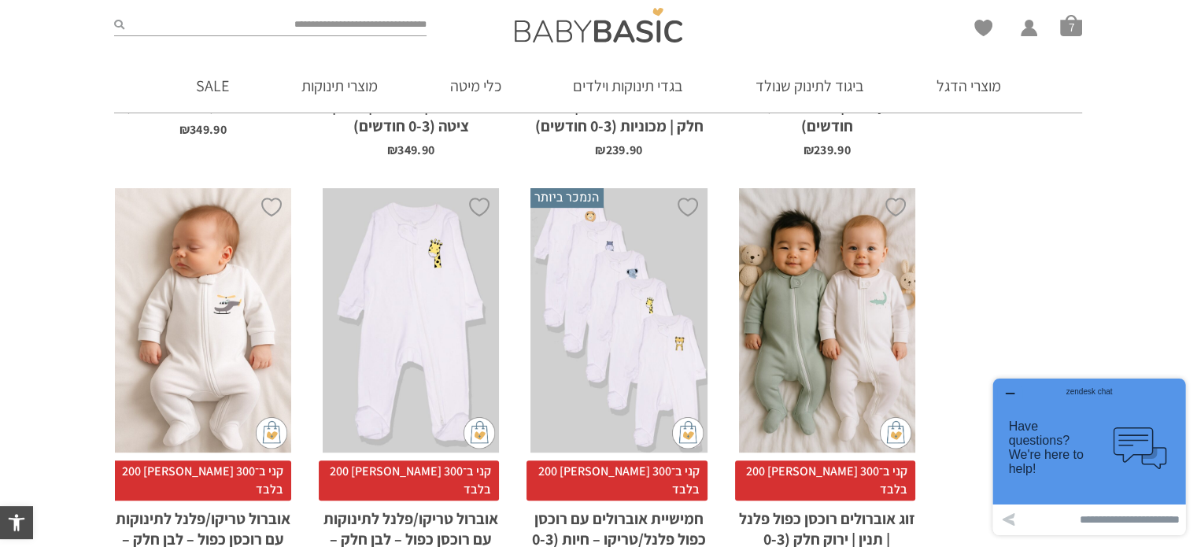
click at [627, 358] on div "x בחירת סוג בד טריקו (עונת מעבר/קיץ) פלנל (חורף)" at bounding box center [618, 320] width 176 height 265
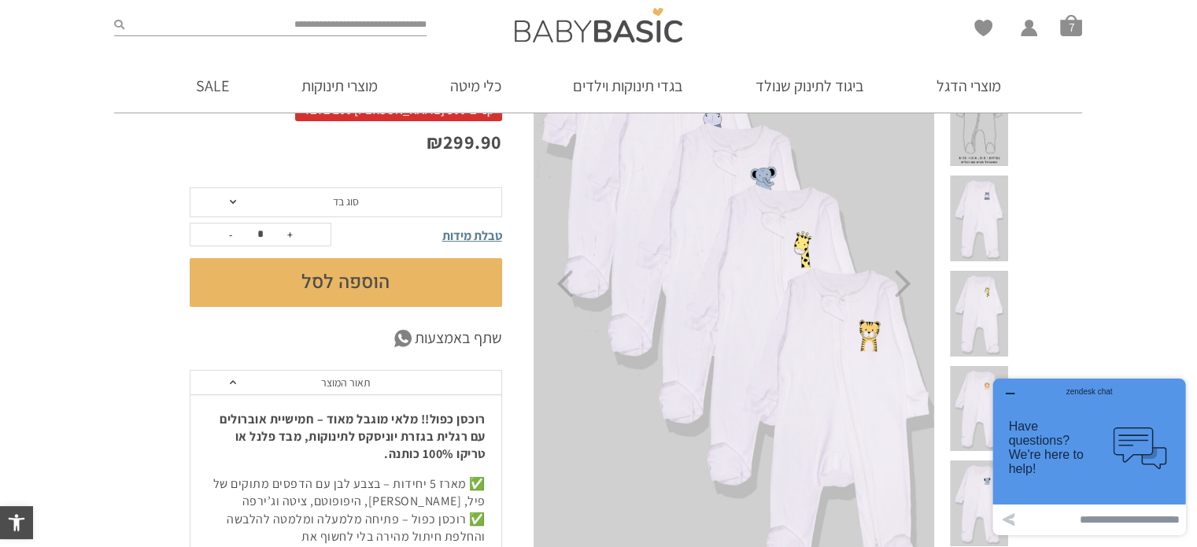
click at [989, 178] on span at bounding box center [978, 219] width 57 height 86
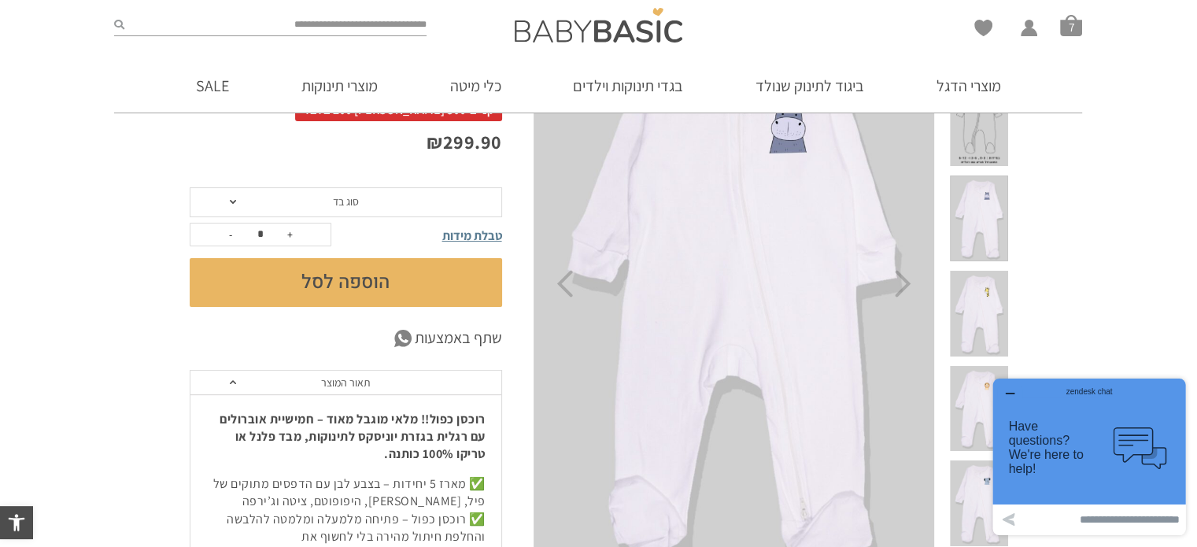
click at [231, 200] on span at bounding box center [233, 202] width 6 height 4
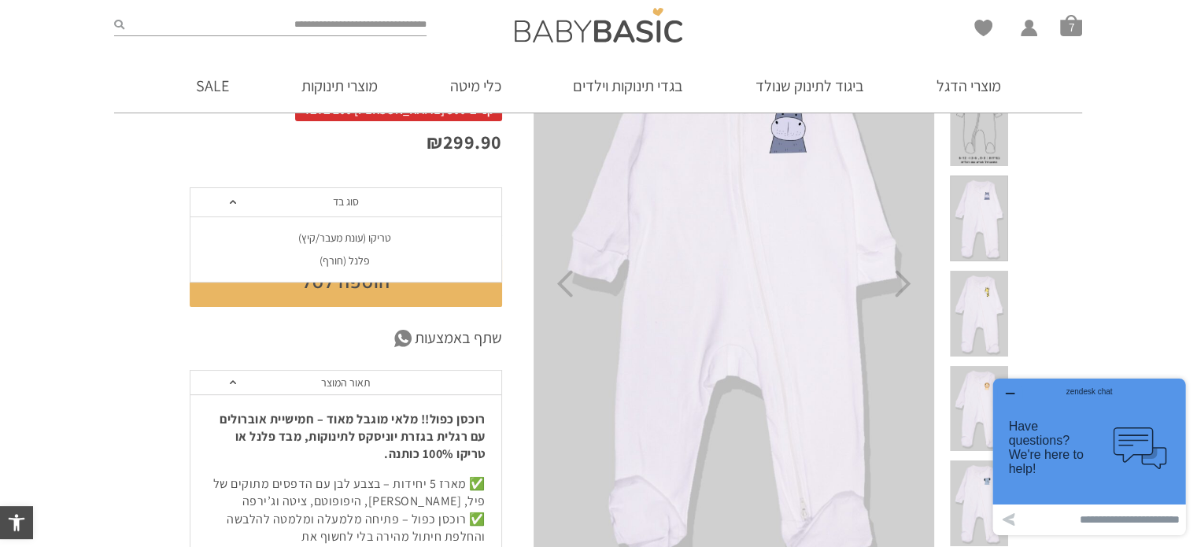
drag, startPoint x: 353, startPoint y: 259, endPoint x: 364, endPoint y: 264, distance: 11.6
click at [364, 264] on div "פלנל (חורף)" at bounding box center [345, 260] width 312 height 13
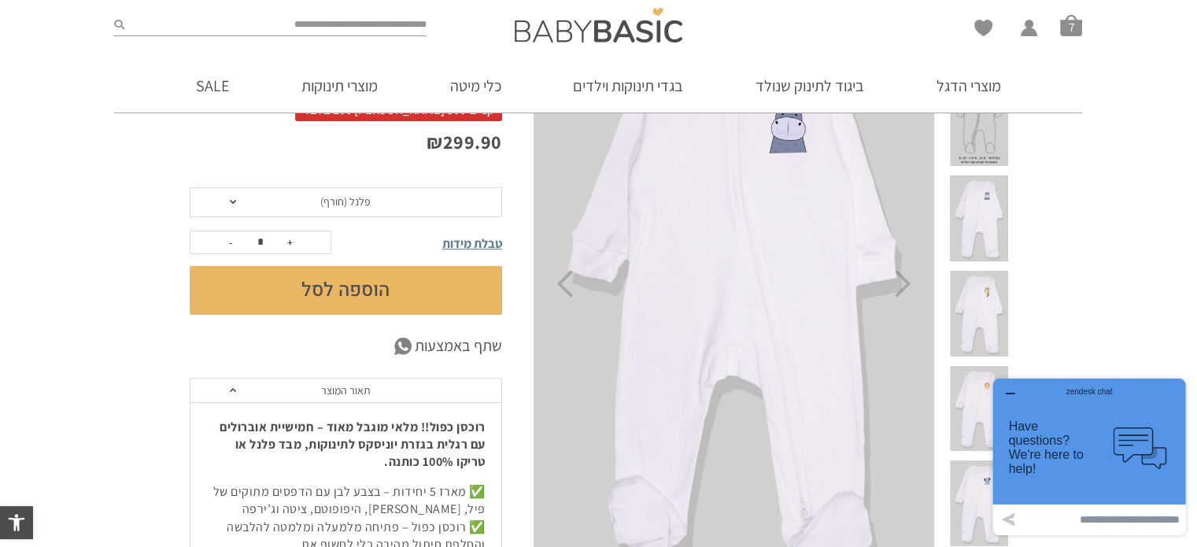
click at [475, 242] on span "טבלת מידות" at bounding box center [472, 243] width 60 height 17
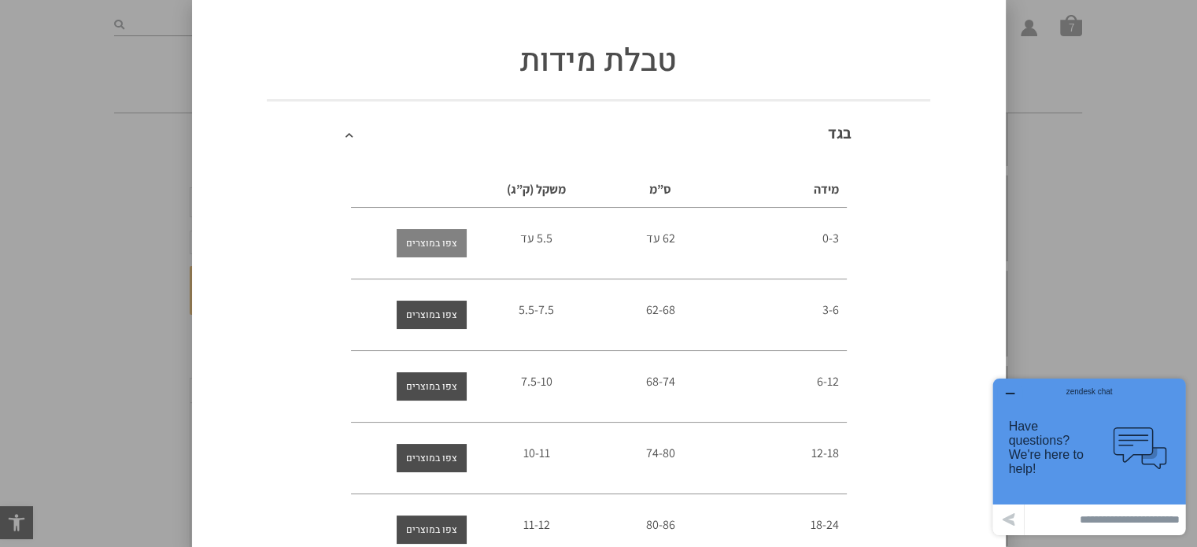
click at [449, 244] on span "צפו במוצרים" at bounding box center [431, 243] width 51 height 28
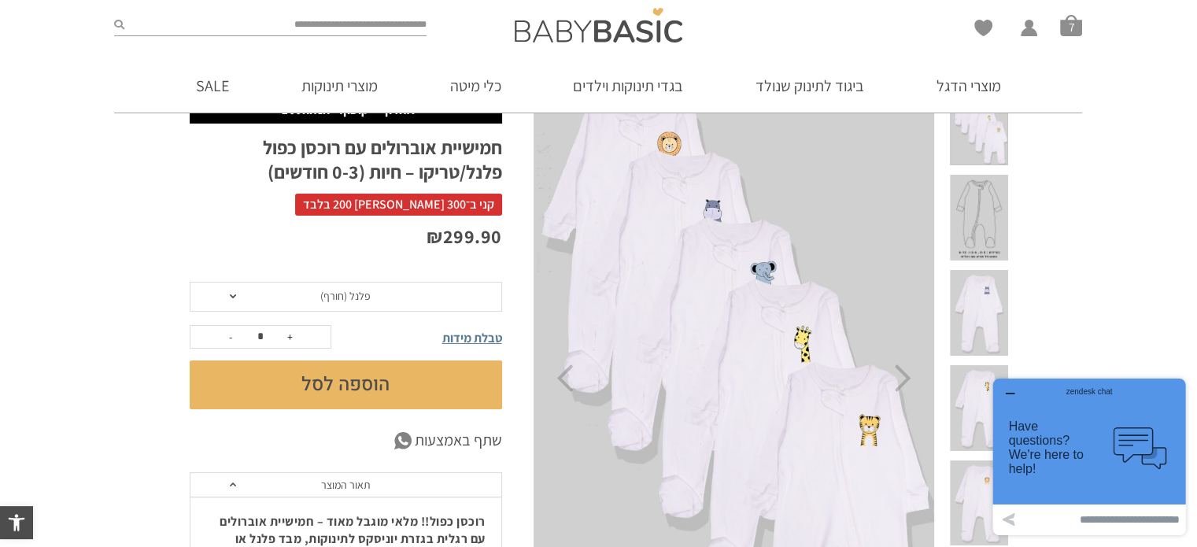
scroll to position [124, 0]
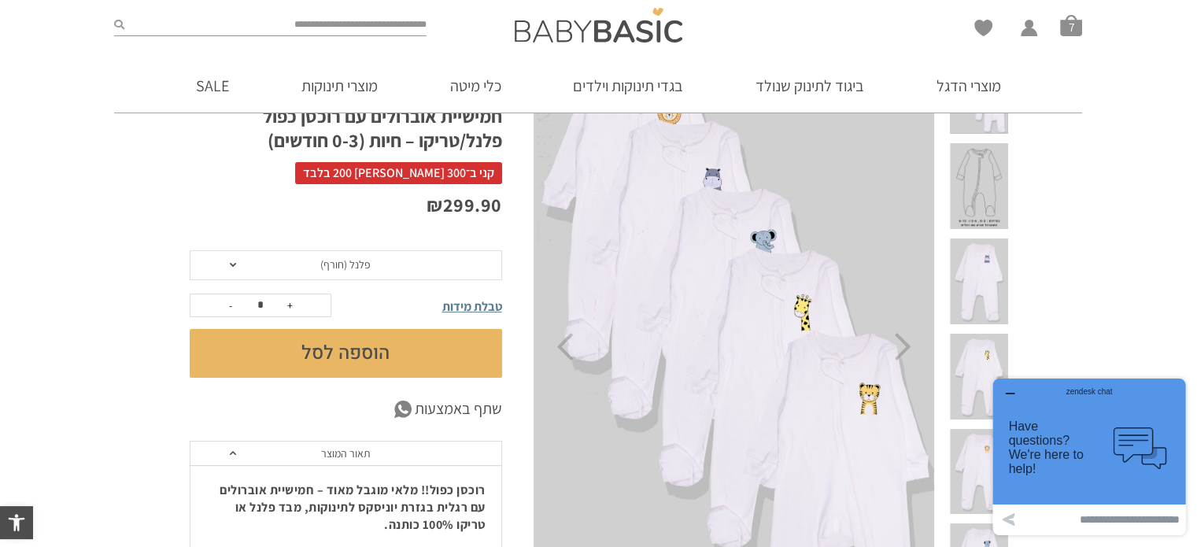
click at [380, 348] on button "הוספה לסל" at bounding box center [346, 353] width 312 height 49
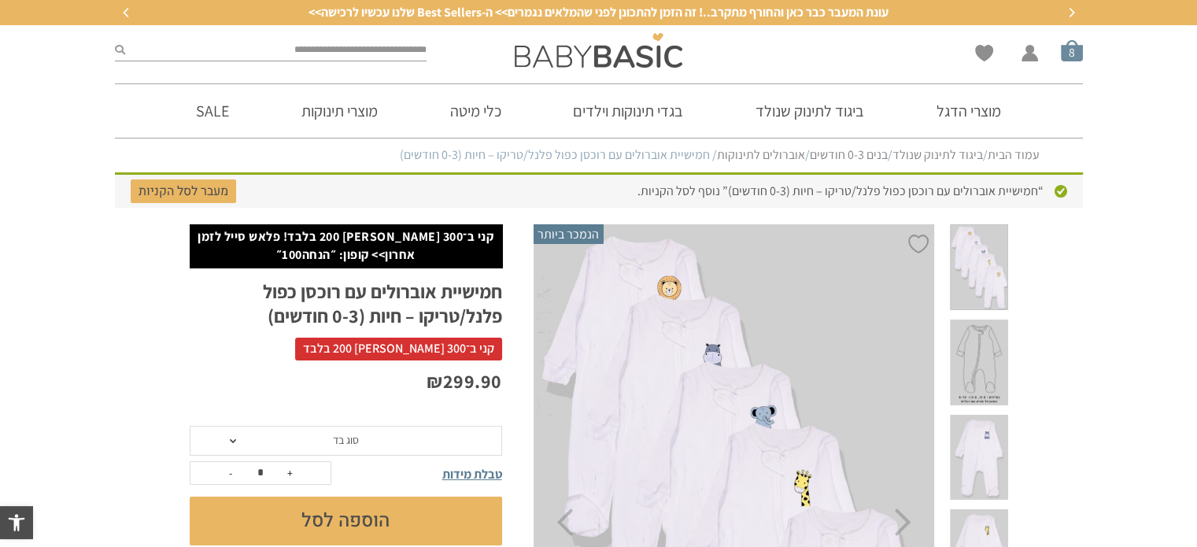
click at [1073, 46] on span "סל קניות" at bounding box center [1072, 50] width 22 height 22
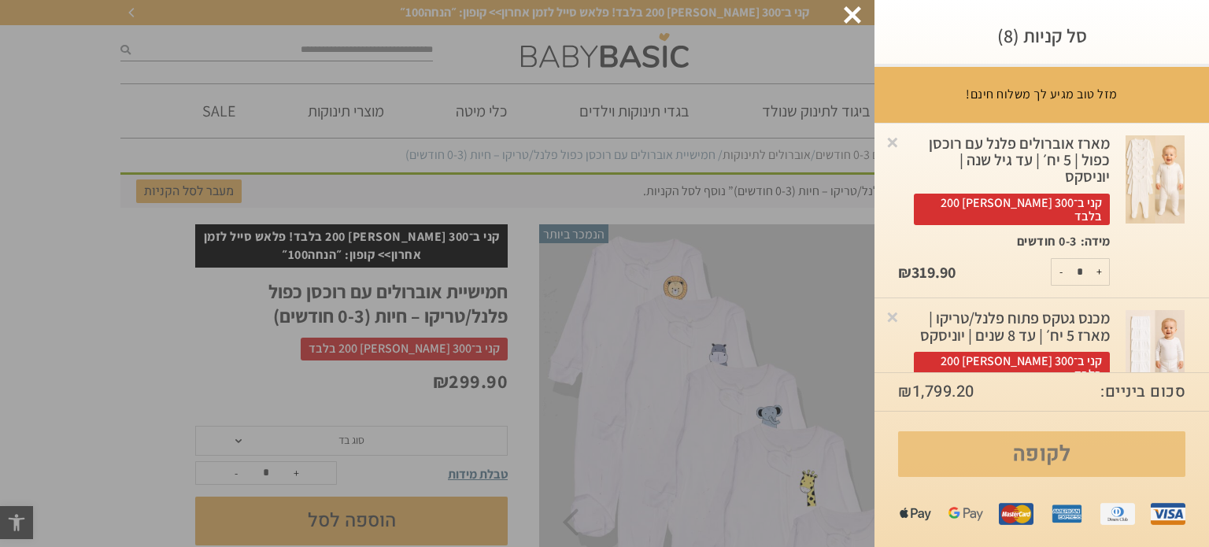
click at [1072, 449] on link "לקופה" at bounding box center [1041, 454] width 287 height 46
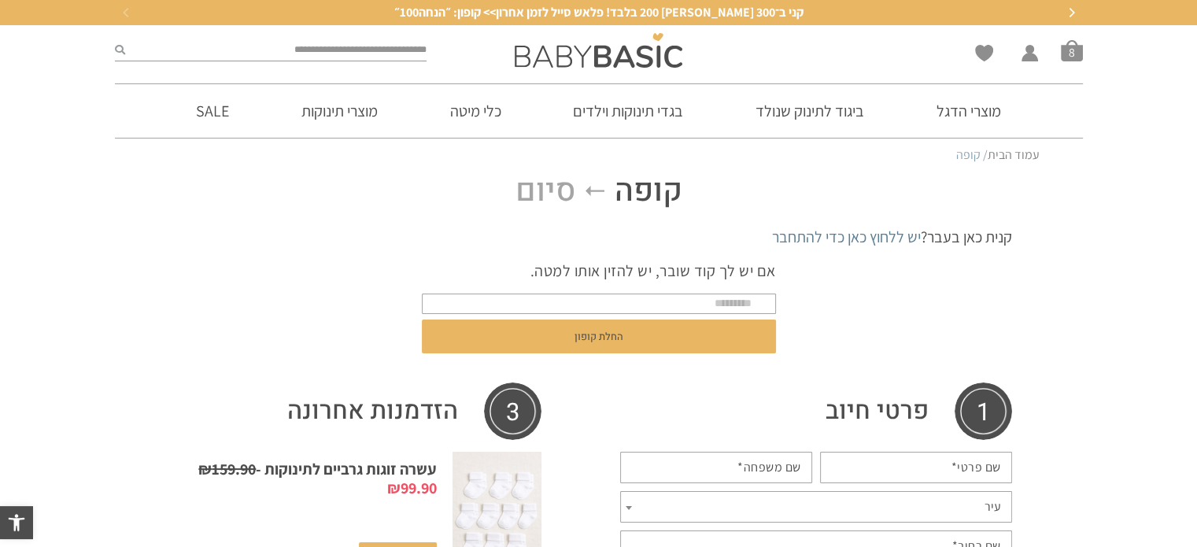
click at [755, 279] on p "אם יש לך קוד שובר, יש להזין אותו למטה." at bounding box center [599, 271] width 354 height 22
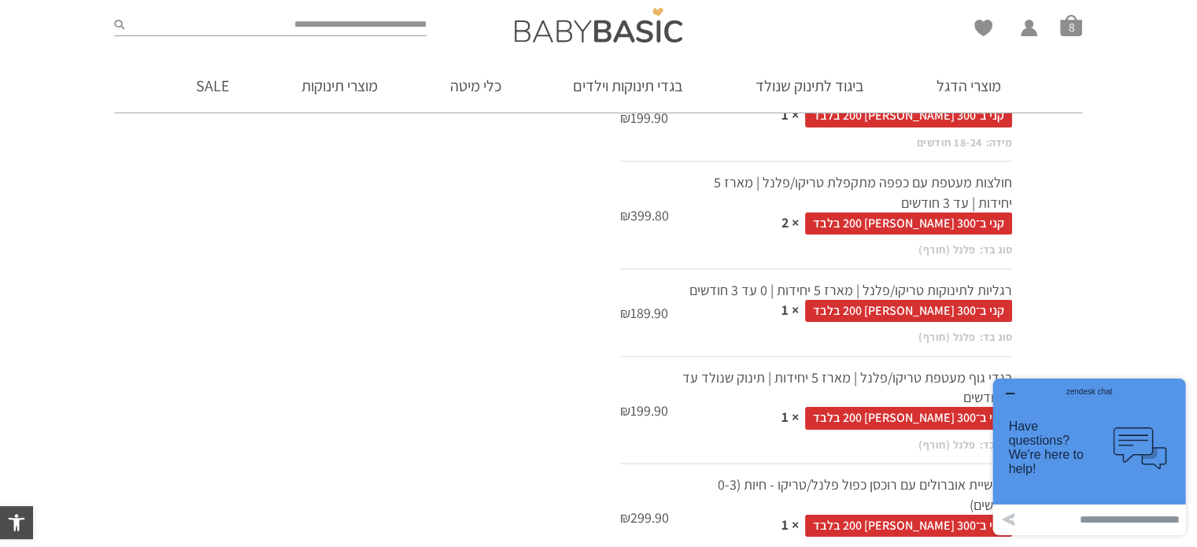
scroll to position [1165, 0]
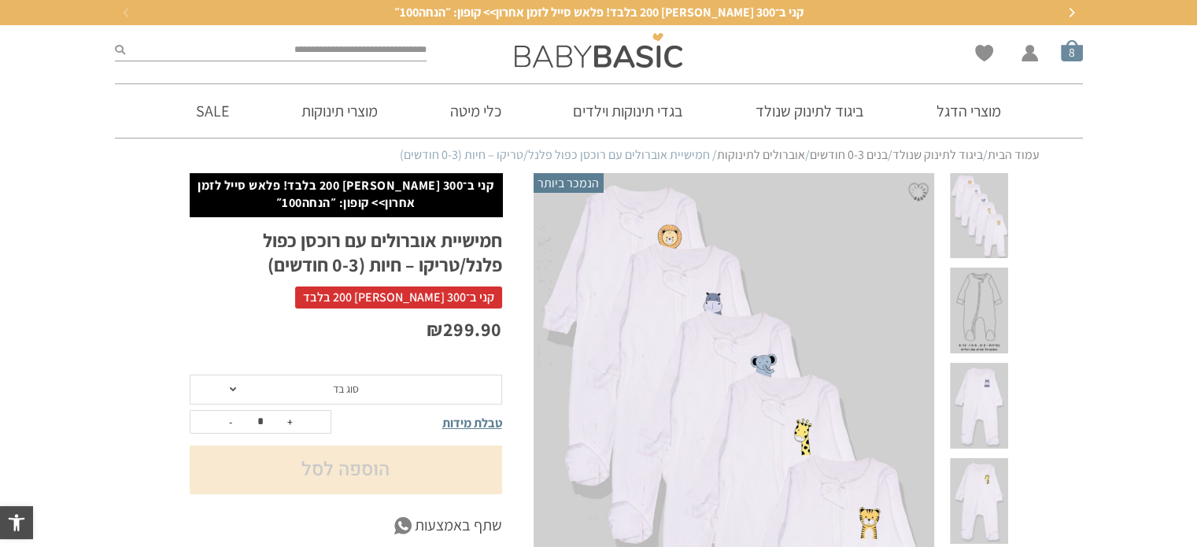
click at [1074, 53] on span "סל קניות" at bounding box center [1072, 50] width 22 height 22
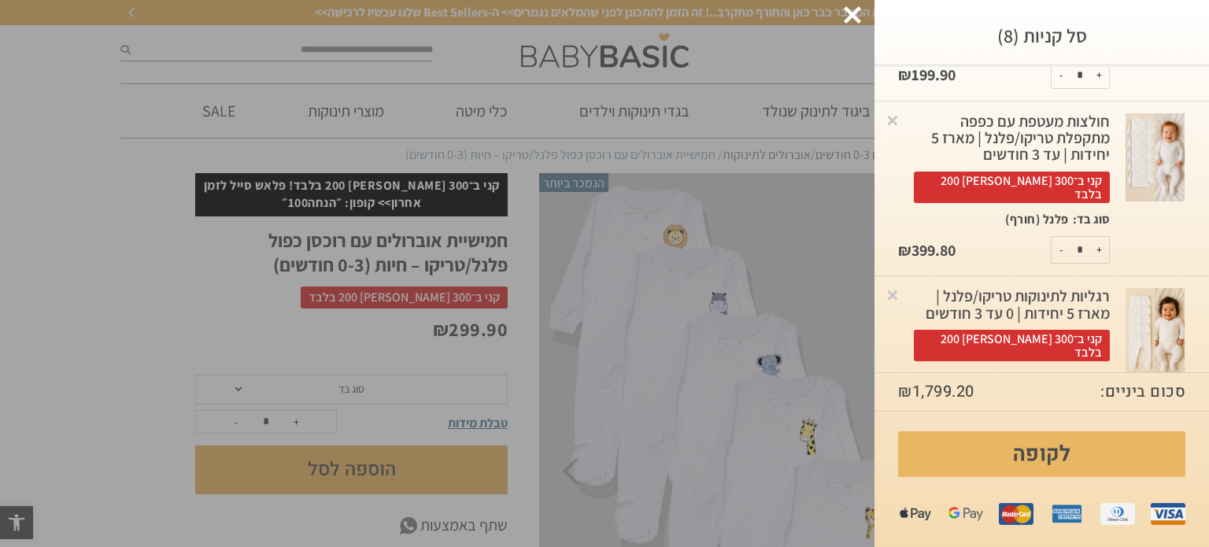
scroll to position [534, 0]
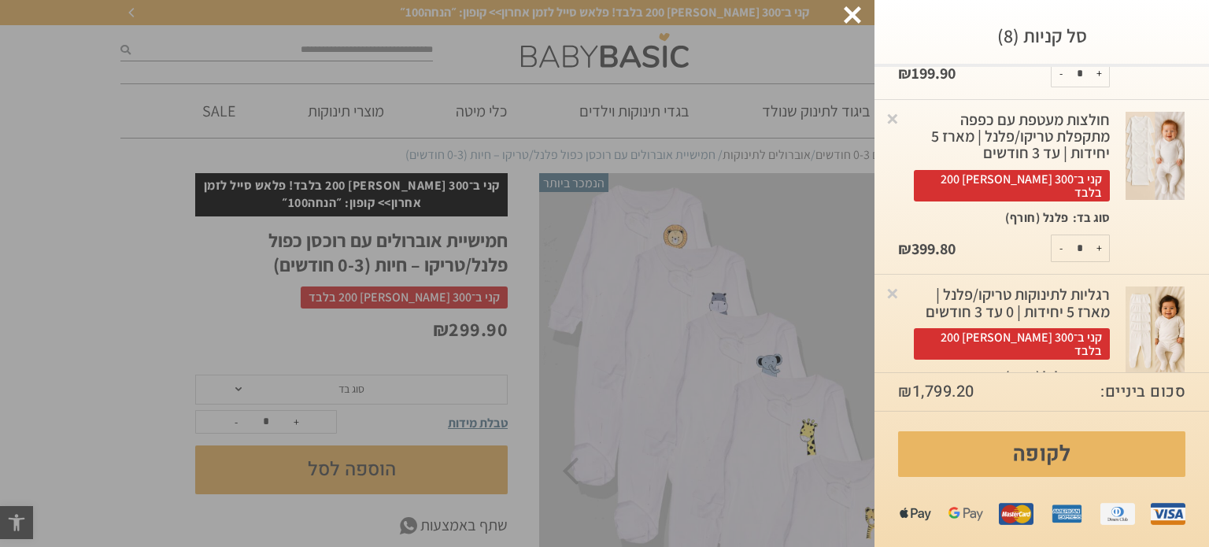
click at [1064, 235] on button "-" at bounding box center [1062, 248] width 20 height 26
type input "*"
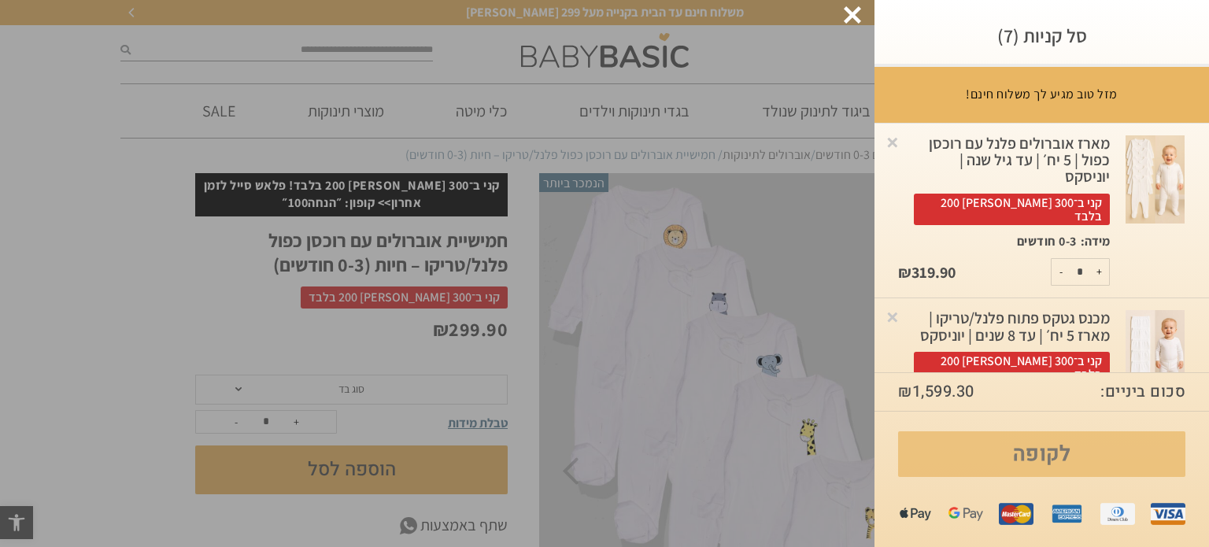
click at [1029, 449] on link "לקופה" at bounding box center [1041, 454] width 287 height 46
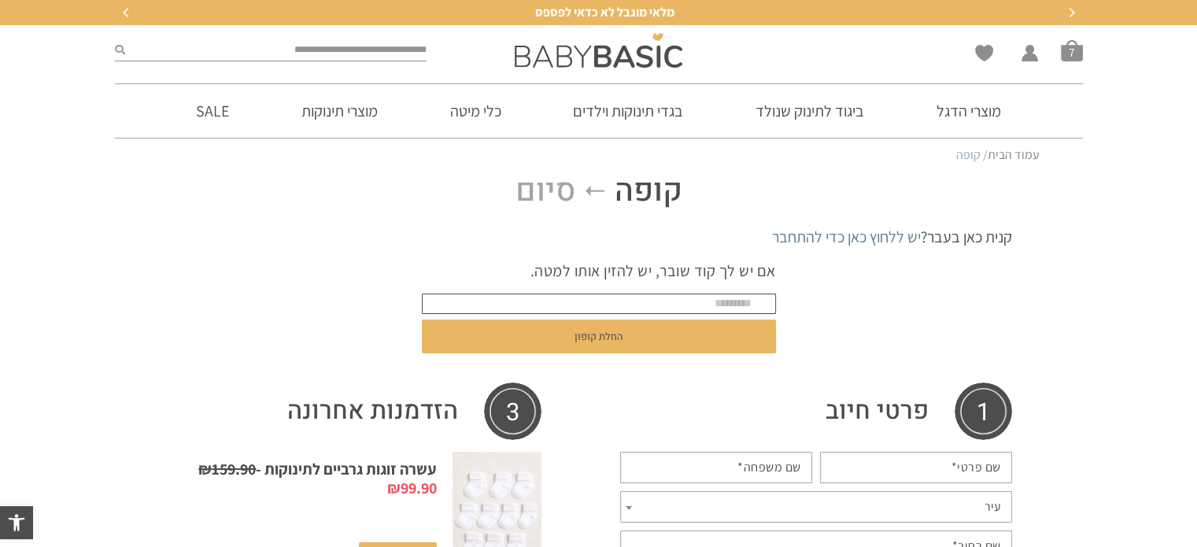
click at [765, 305] on input "text" at bounding box center [599, 304] width 354 height 20
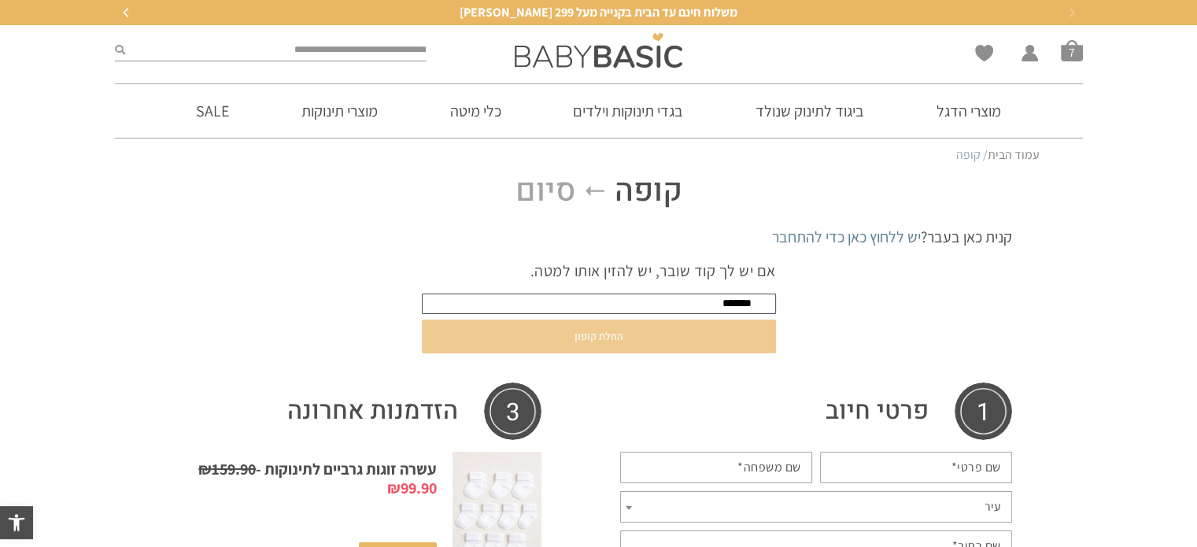
type input "*******"
click at [683, 339] on button "החלת קופון" at bounding box center [599, 337] width 354 height 34
